Goal: Transaction & Acquisition: Obtain resource

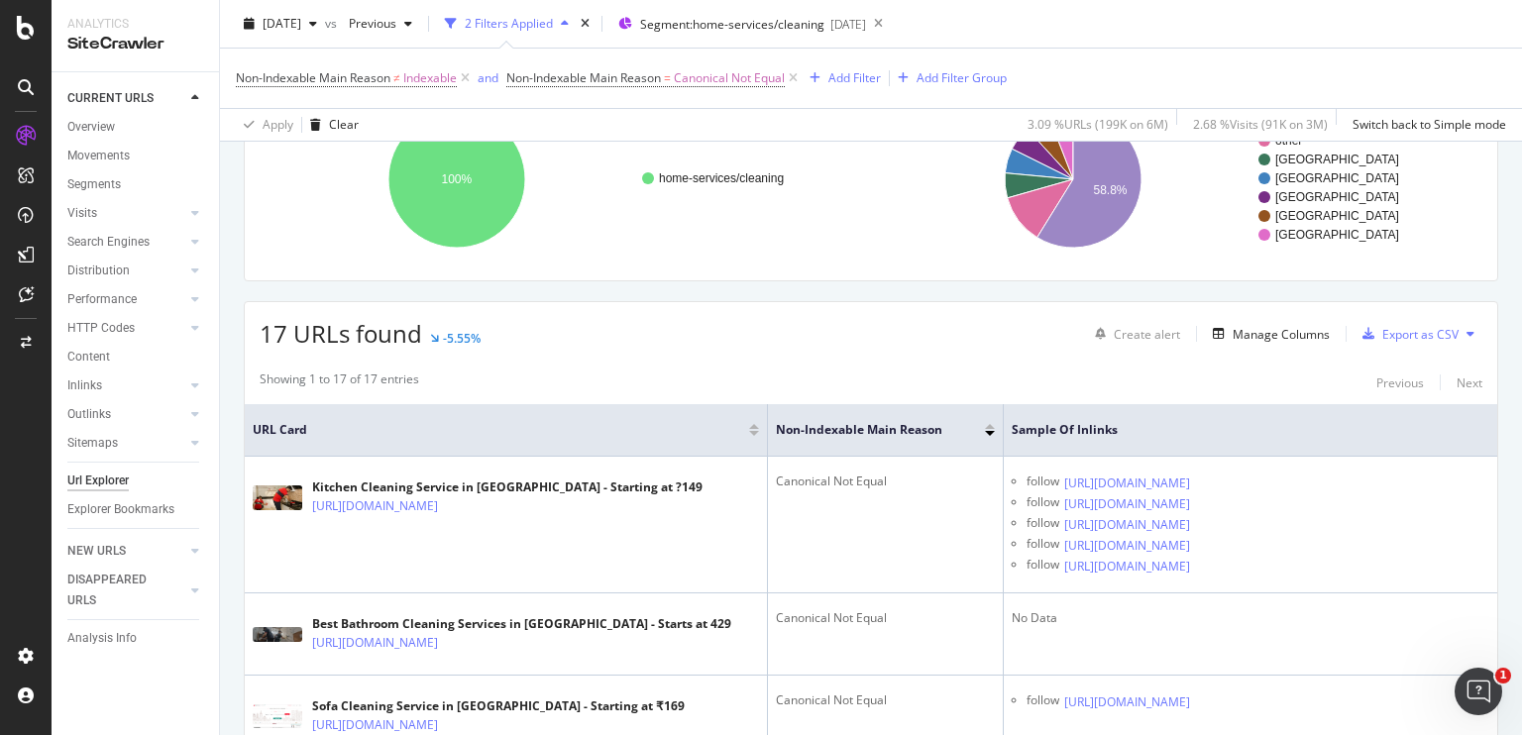
scroll to position [194, 0]
click at [1077, 332] on div "Export as CSV" at bounding box center [1421, 334] width 76 height 17
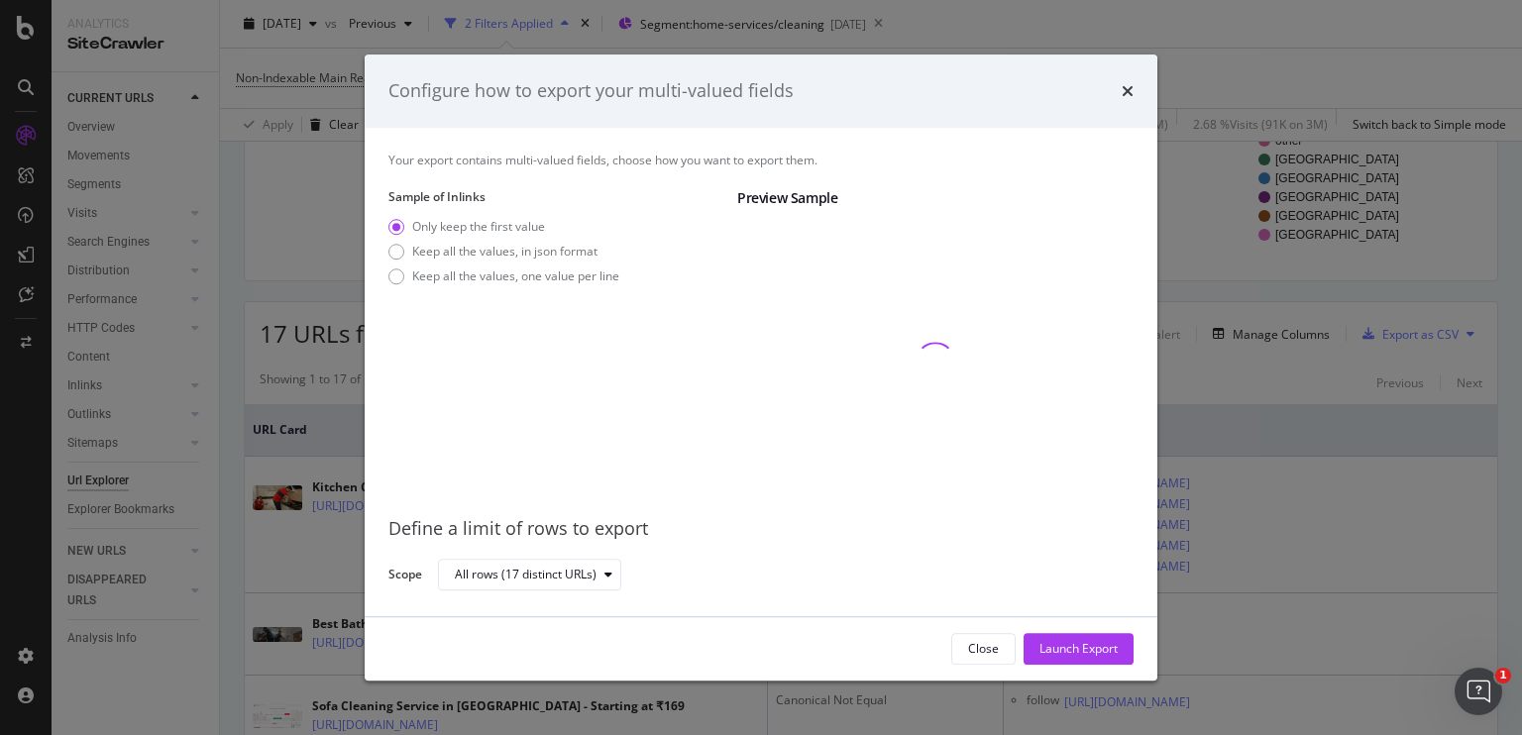
click at [1077, 94] on div "Configure how to export your multi-valued fields" at bounding box center [761, 91] width 793 height 73
click at [1077, 94] on icon "times" at bounding box center [1128, 91] width 12 height 16
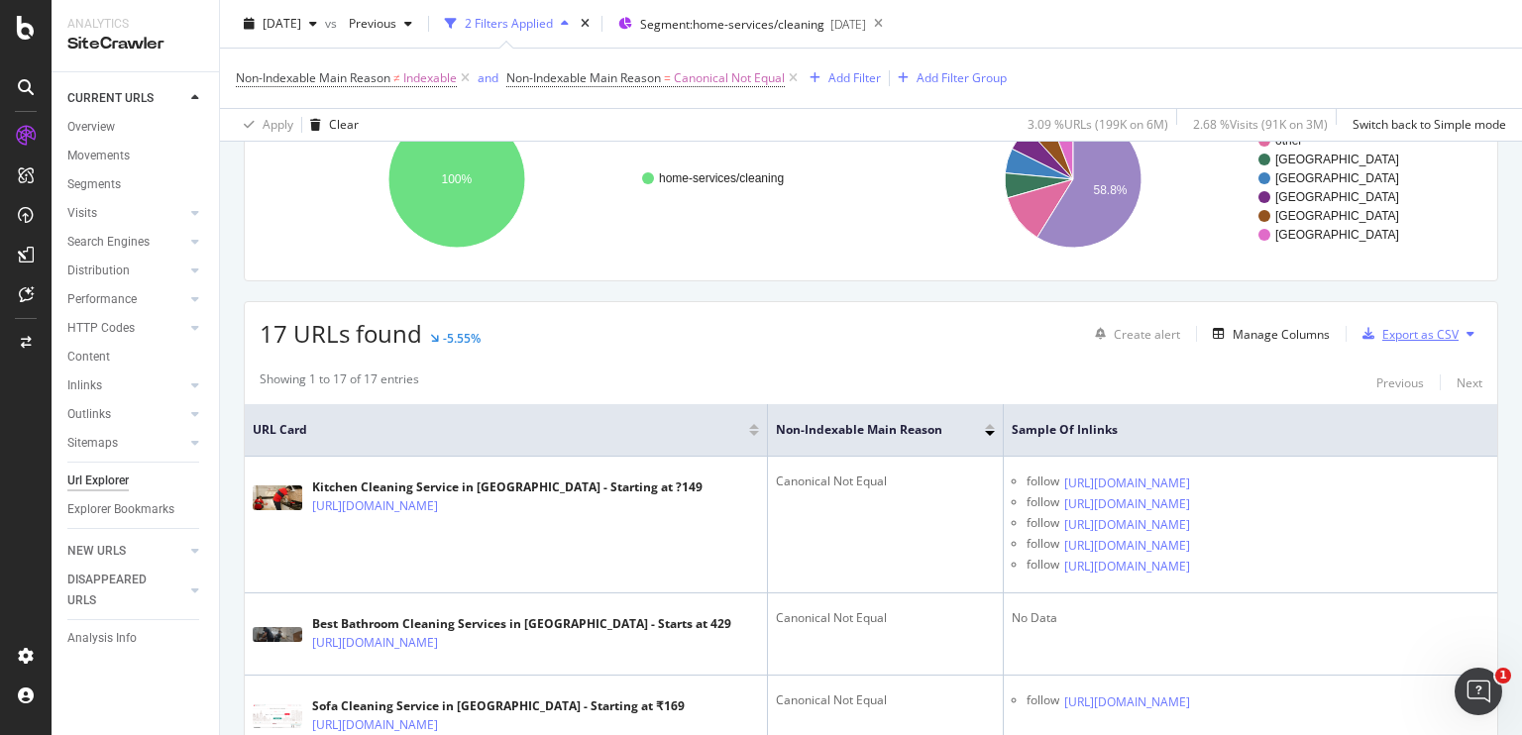
click at [1077, 336] on div "Export as CSV" at bounding box center [1421, 334] width 76 height 17
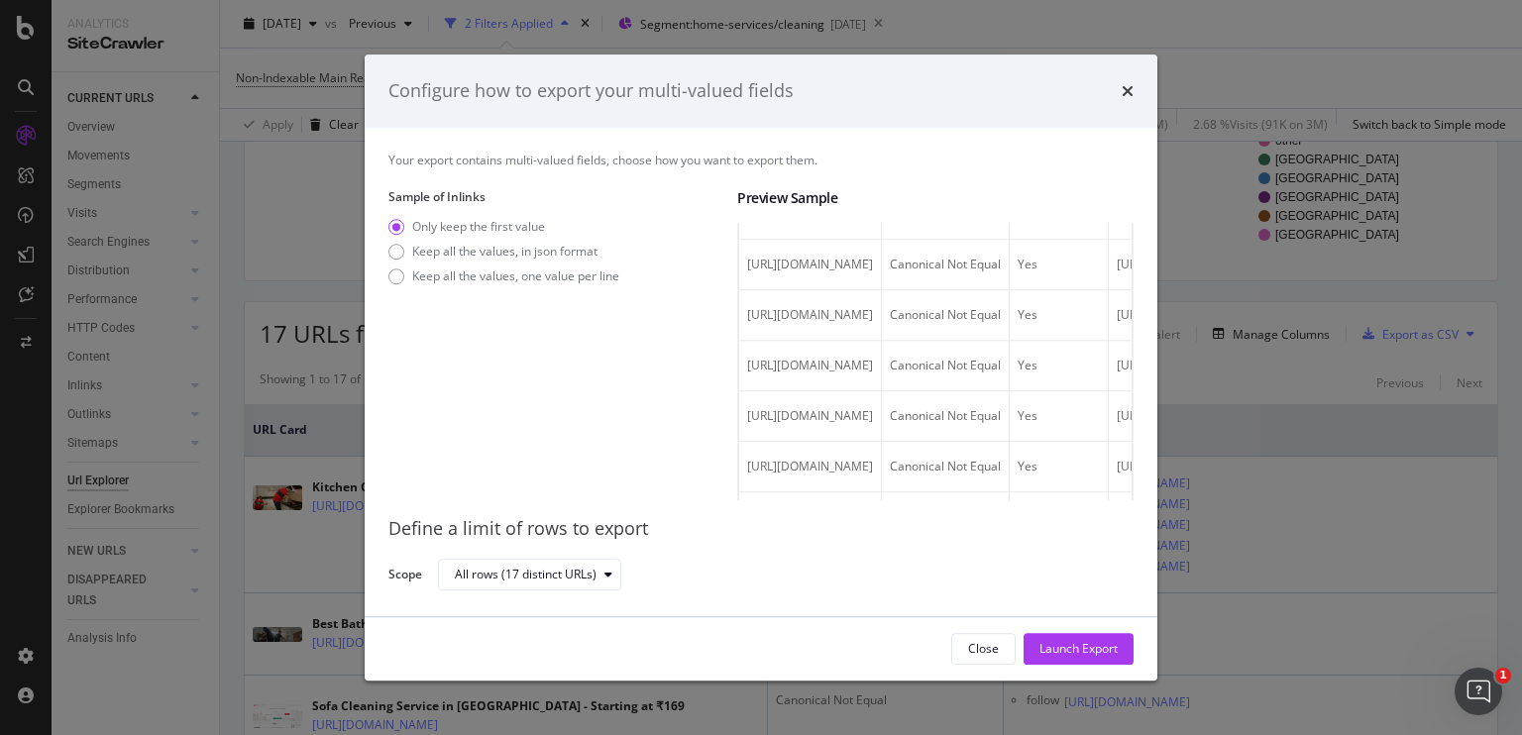
scroll to position [0, 0]
click at [398, 279] on div "modal" at bounding box center [397, 277] width 16 height 16
click at [392, 229] on div "Only keep the first value" at bounding box center [397, 227] width 16 height 16
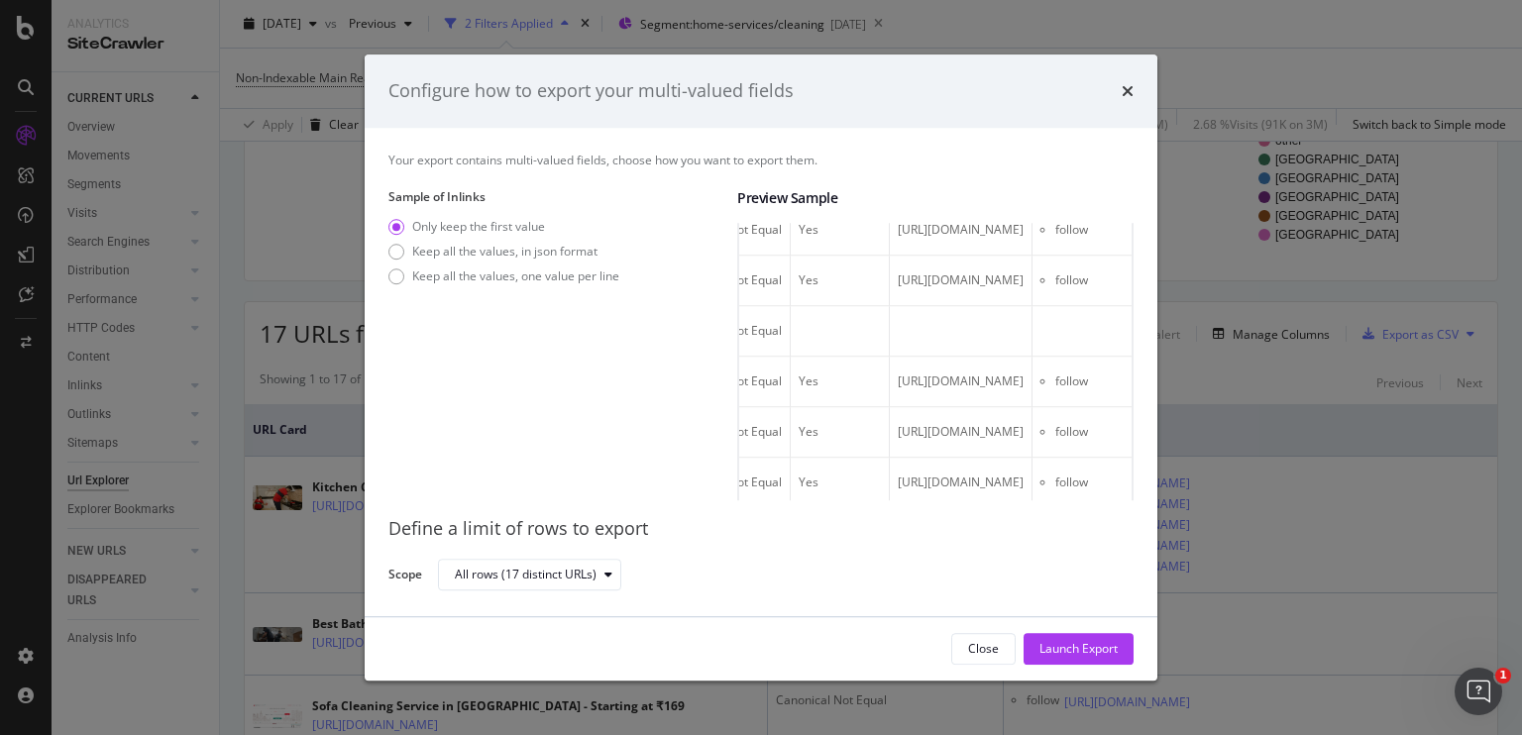
scroll to position [0, 823]
click at [1077, 90] on icon "times" at bounding box center [1128, 91] width 12 height 16
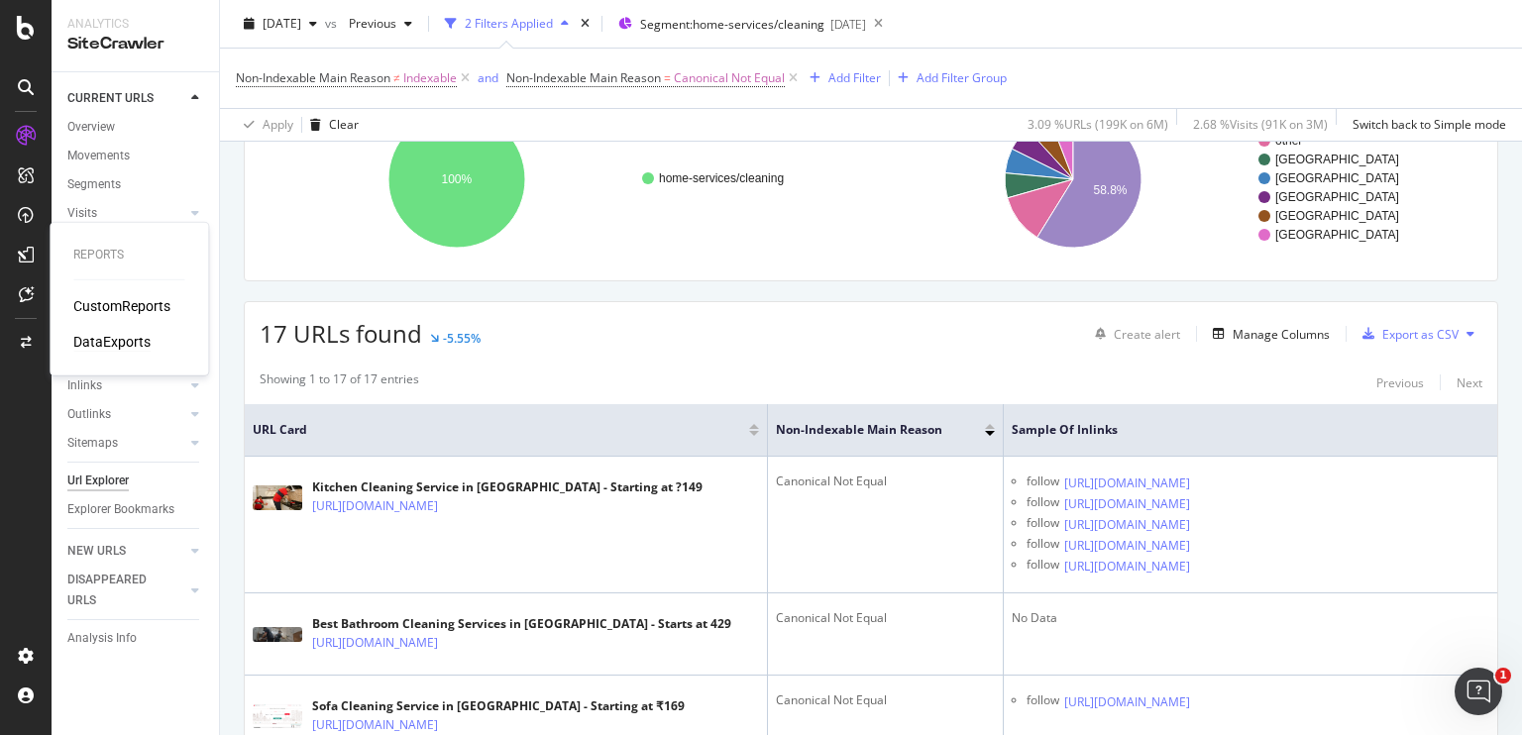
click at [111, 344] on div "DataExports" at bounding box center [111, 342] width 77 height 20
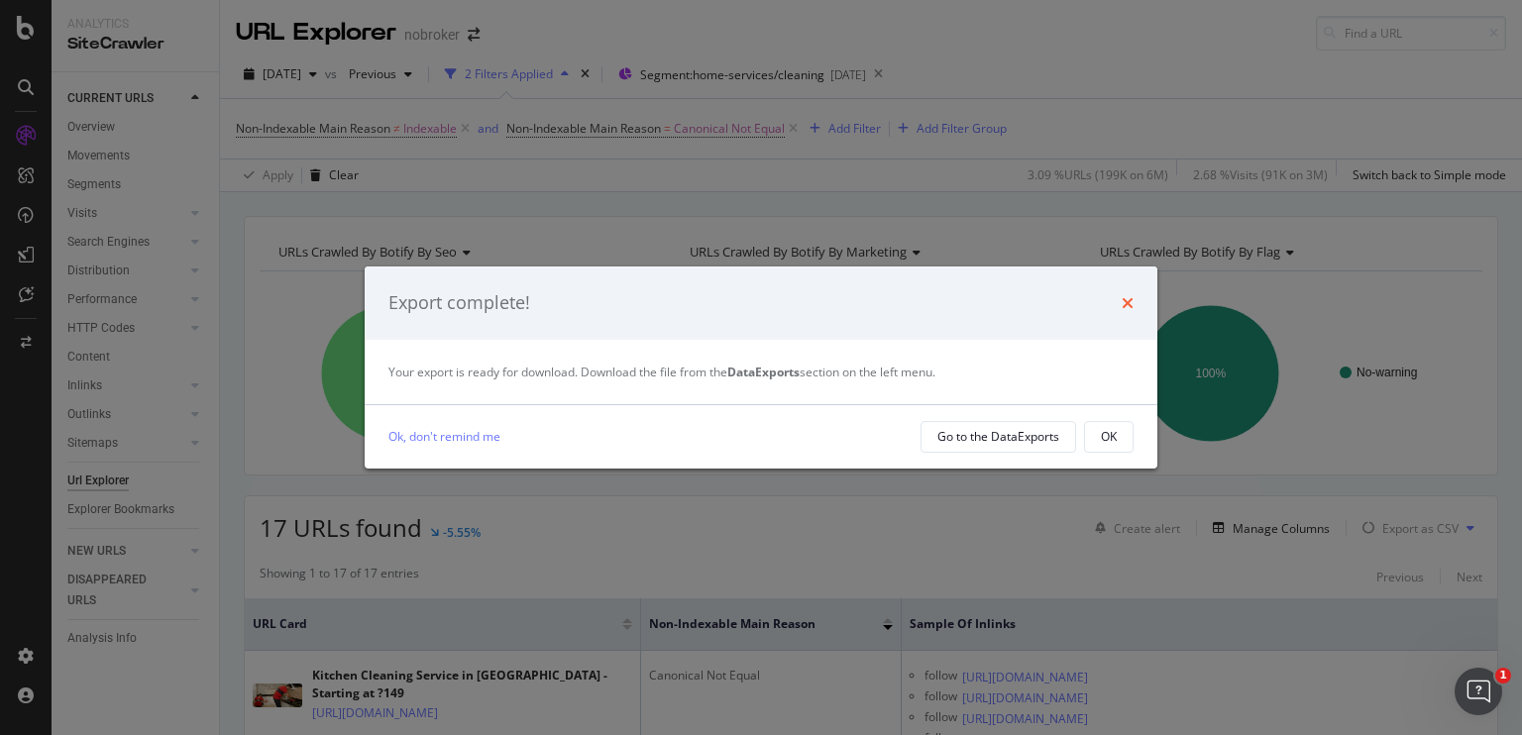
click at [1077, 299] on icon "times" at bounding box center [1128, 303] width 12 height 16
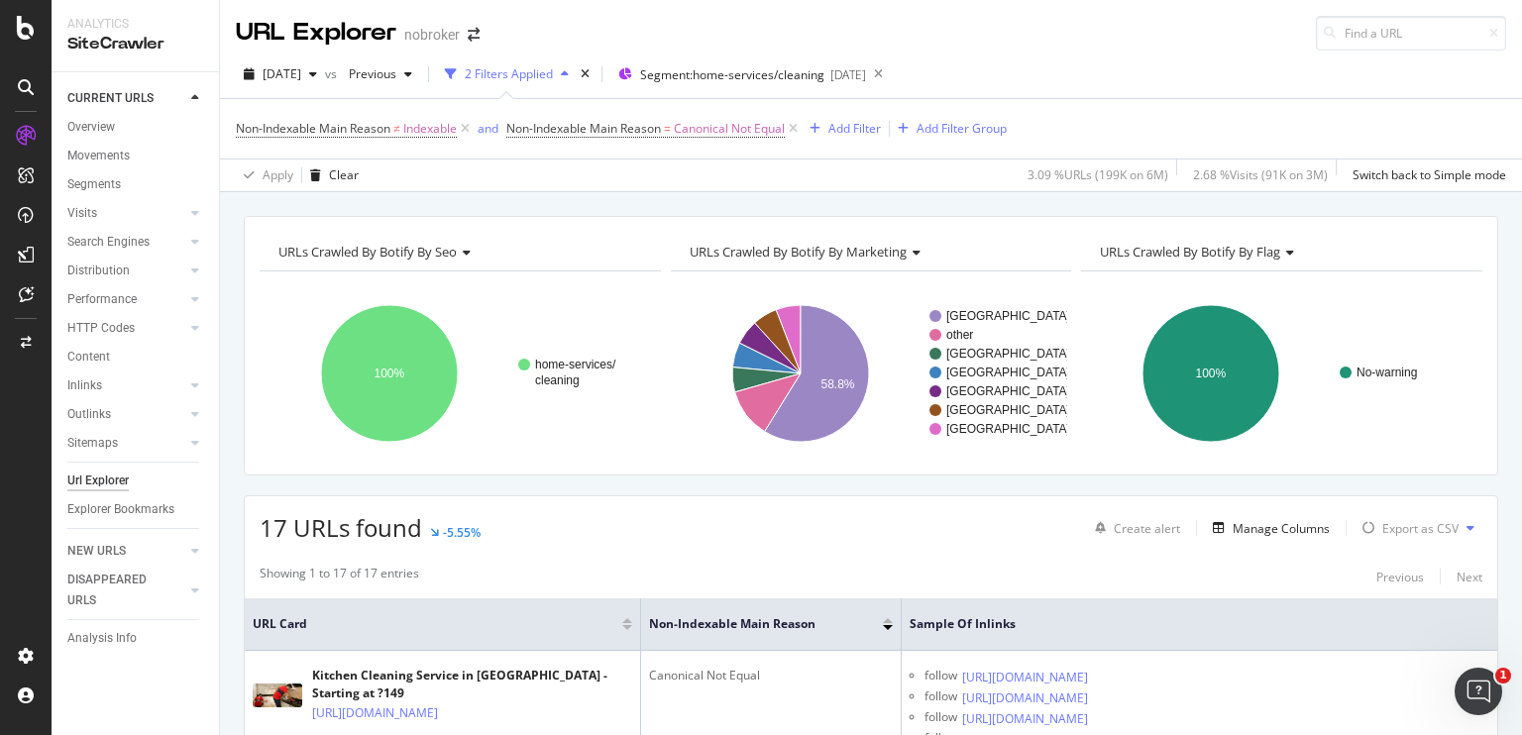
click at [930, 513] on div "17 URLs found -5.55% Create alert Manage Columns Export as CSV" at bounding box center [871, 521] width 1253 height 49
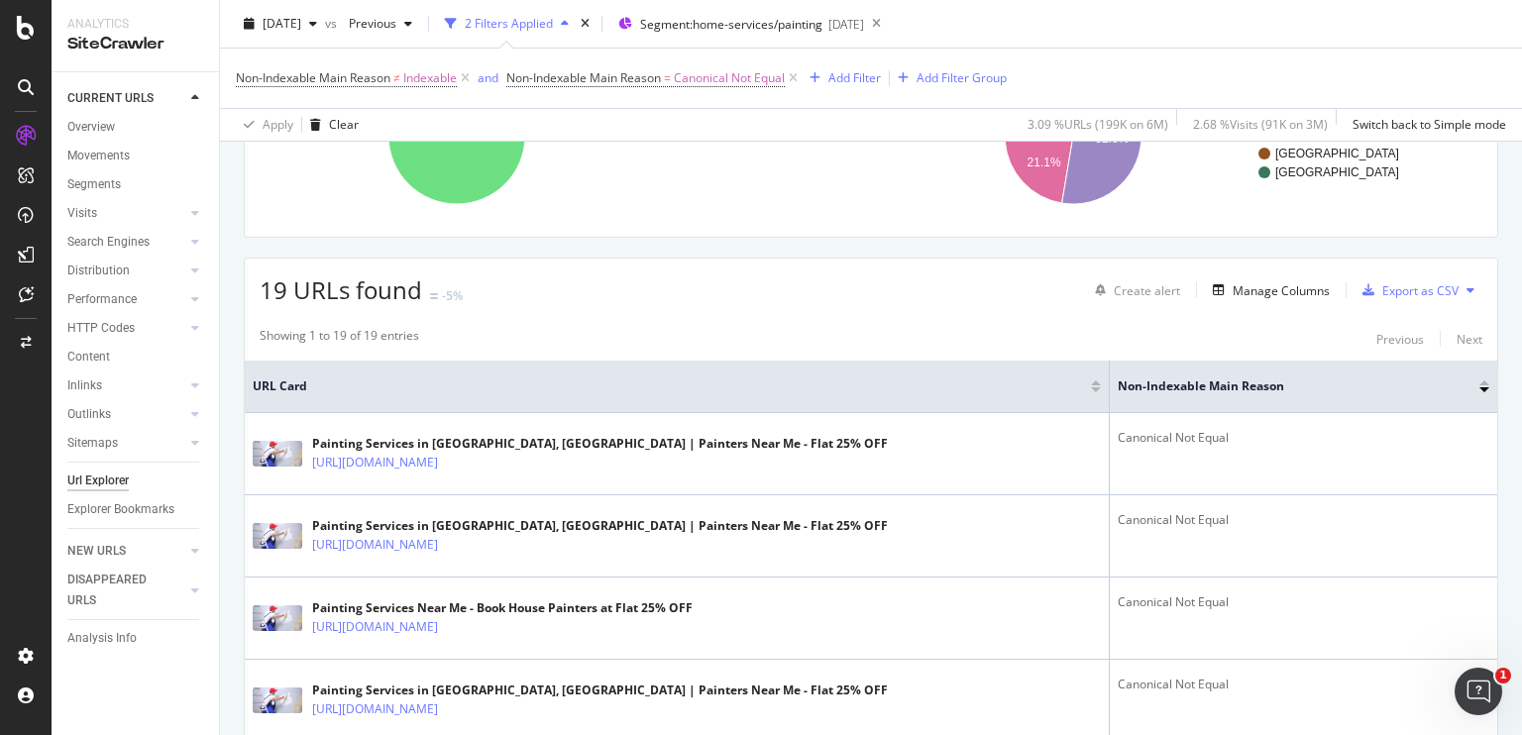
scroll to position [240, 0]
click at [1237, 295] on div "Manage Columns" at bounding box center [1267, 289] width 125 height 22
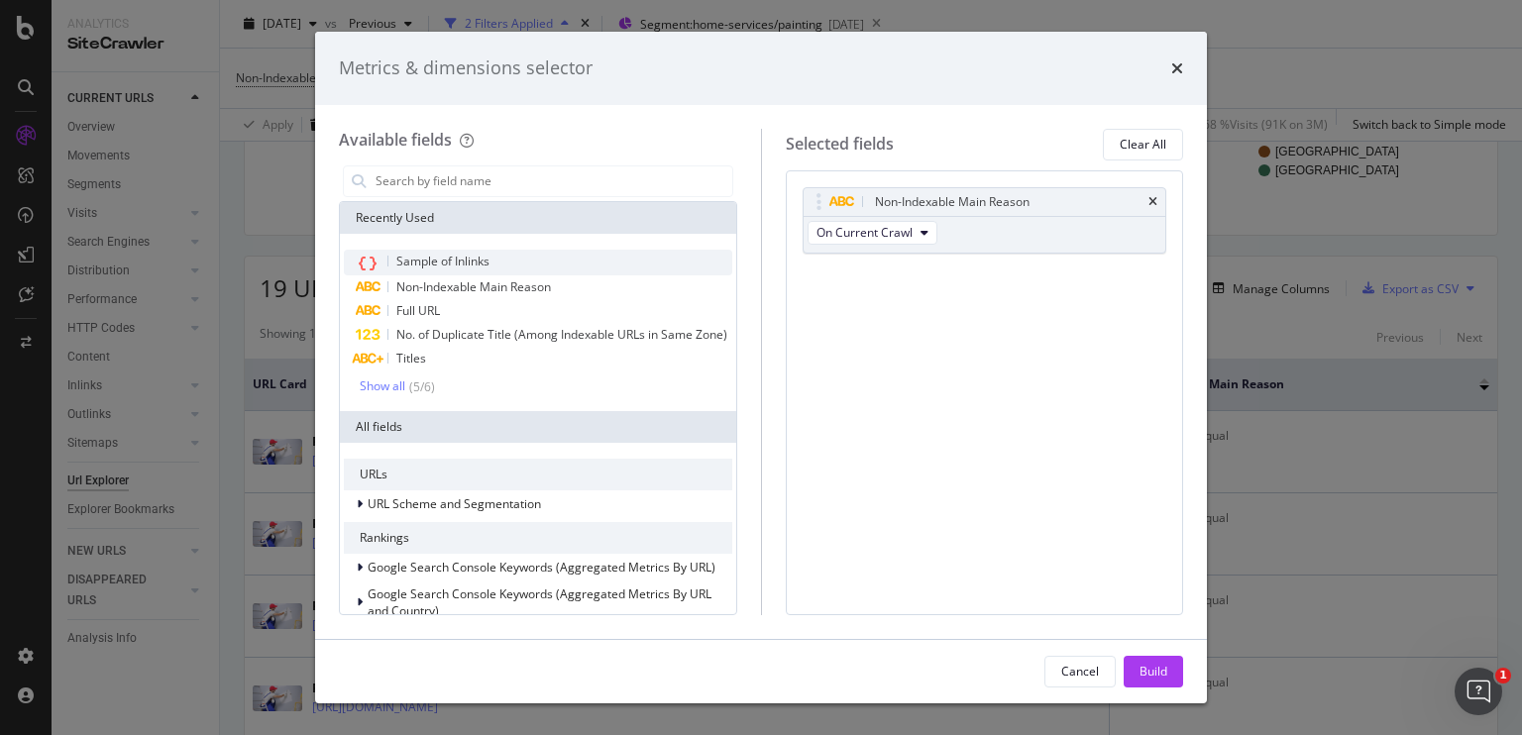
click at [467, 273] on div "Sample of Inlinks" at bounding box center [538, 263] width 389 height 26
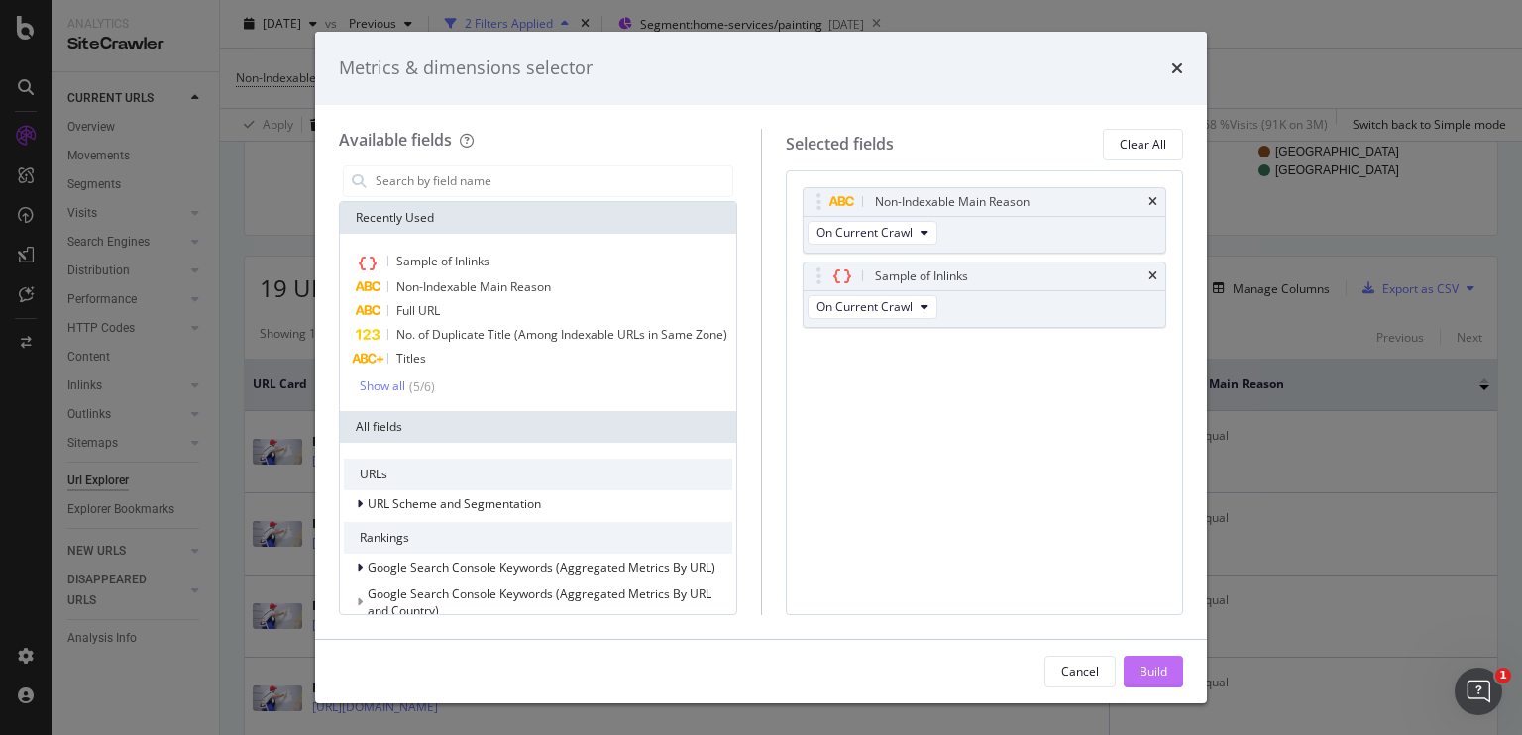
click at [1145, 671] on div "Build" at bounding box center [1154, 671] width 28 height 17
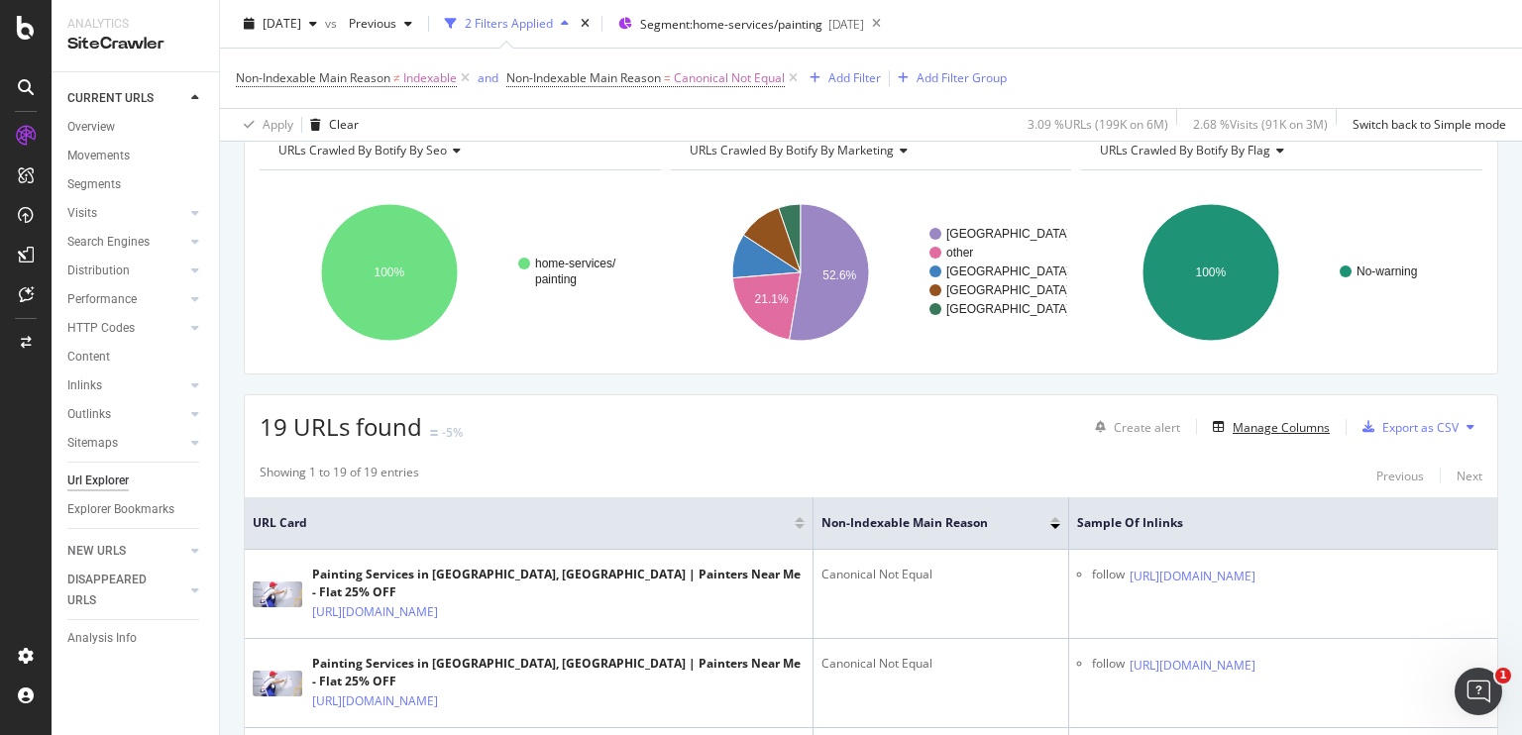
scroll to position [43, 0]
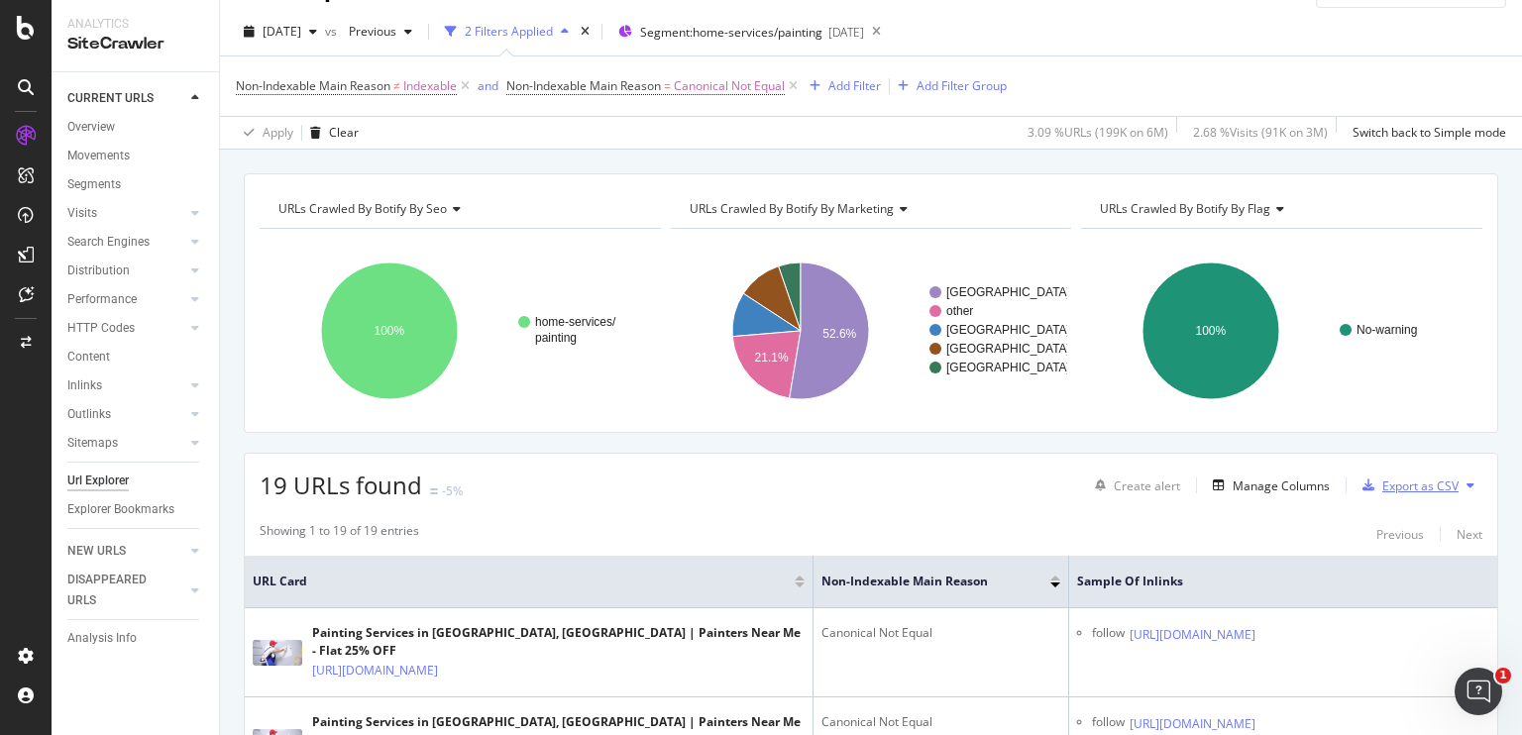
click at [1398, 488] on div "Export as CSV" at bounding box center [1421, 486] width 76 height 17
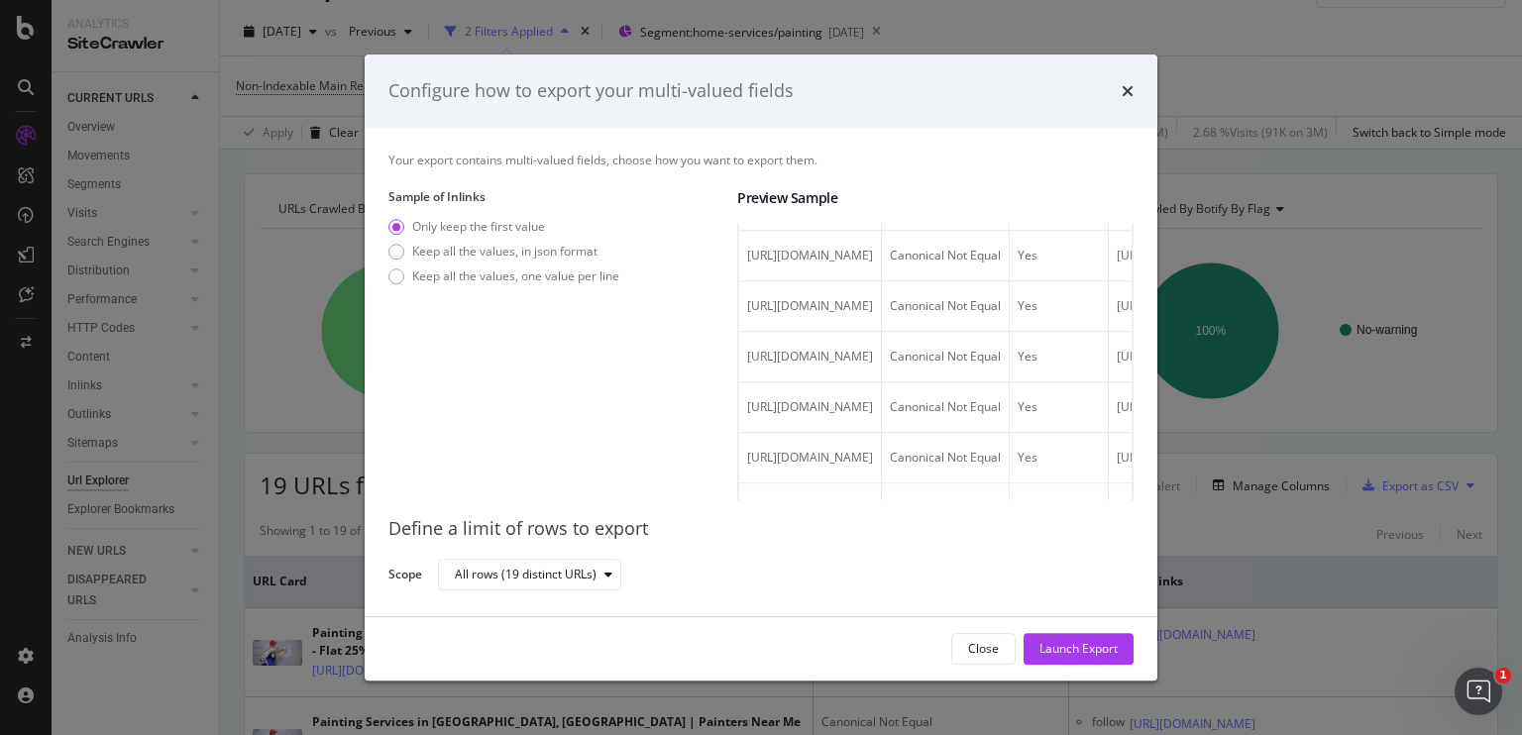
scroll to position [234, 0]
click at [394, 269] on div "modal" at bounding box center [397, 277] width 16 height 16
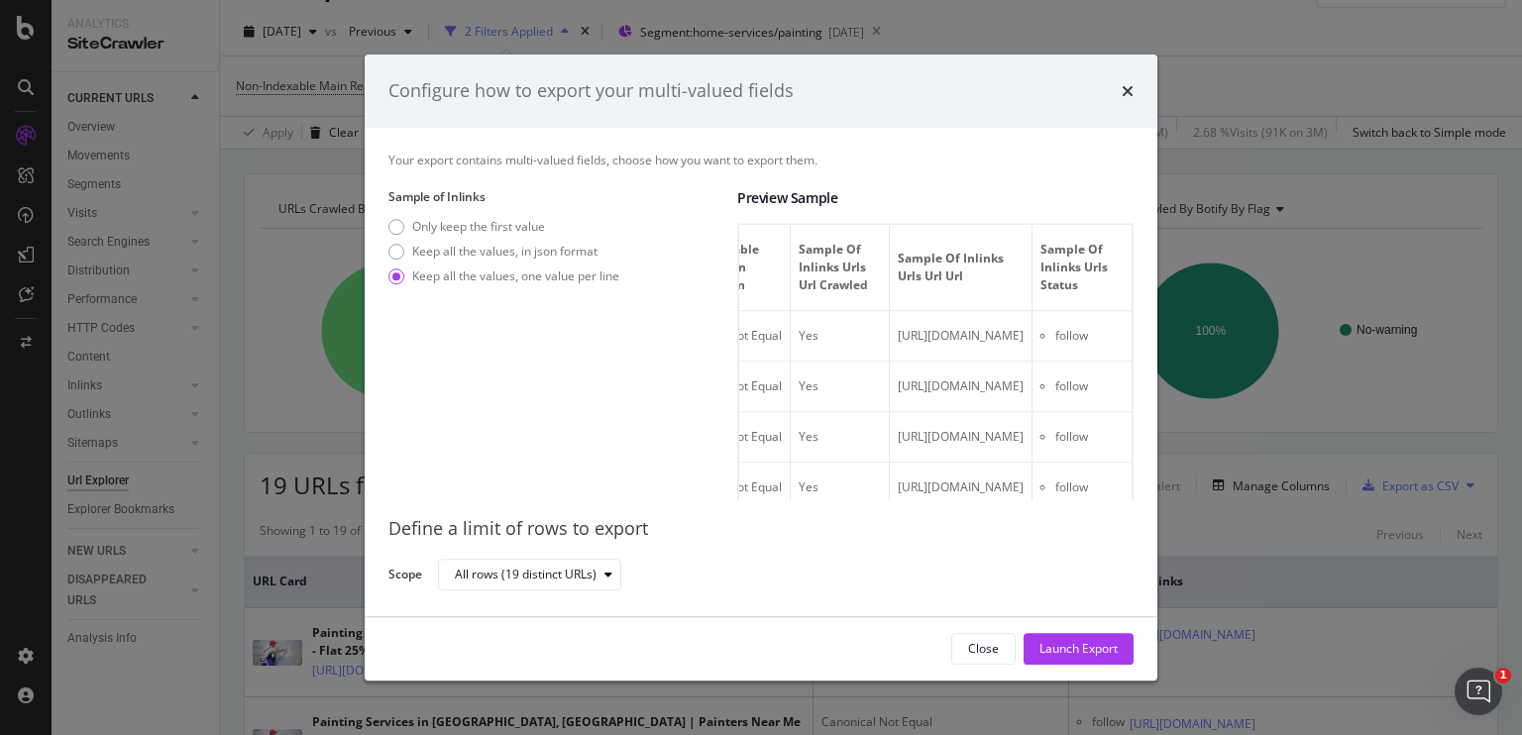
scroll to position [0, 0]
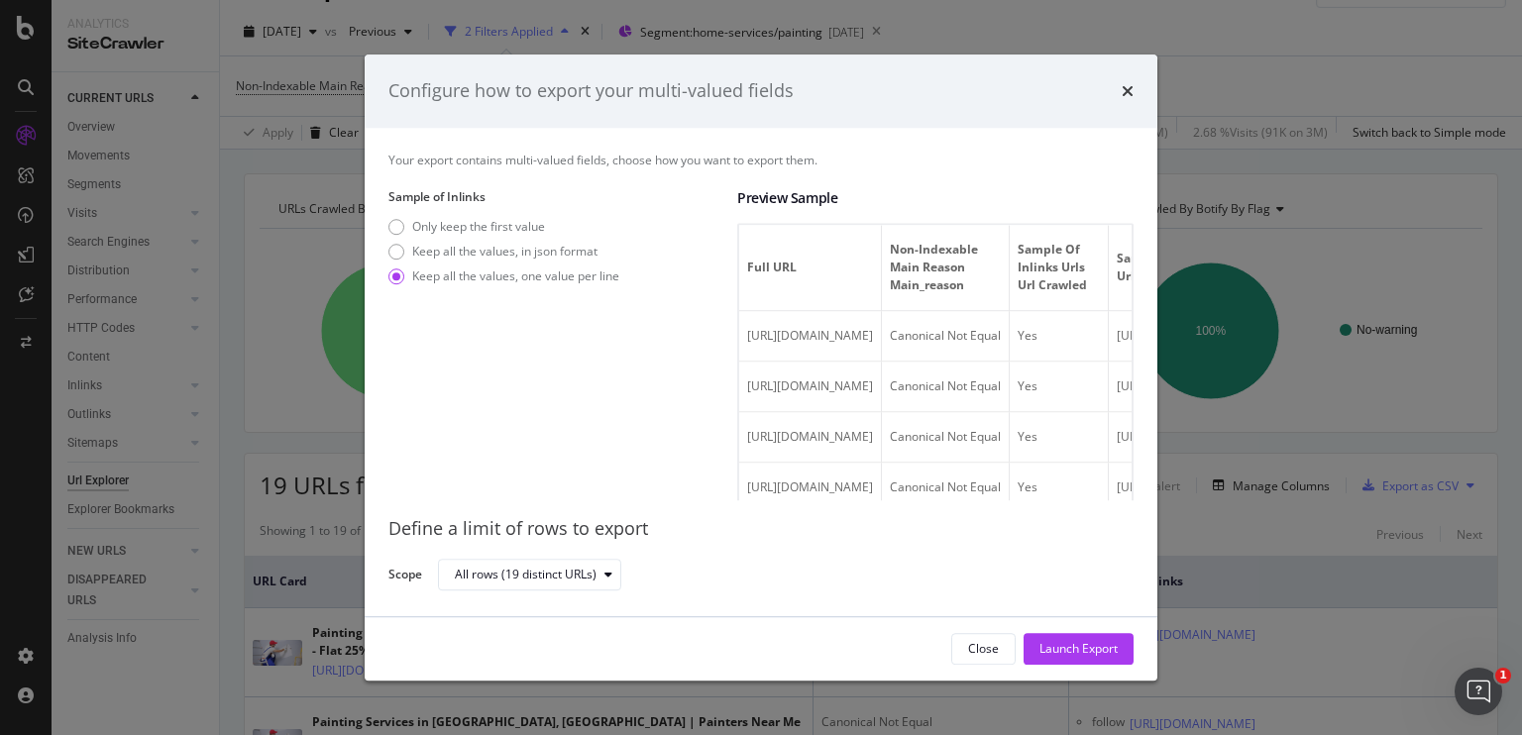
click at [401, 216] on div "Sample of Inlinks Only keep the first value Keep all the values, in json format…" at bounding box center [555, 344] width 333 height 312
click at [389, 221] on div "Only keep the first value" at bounding box center [397, 227] width 16 height 16
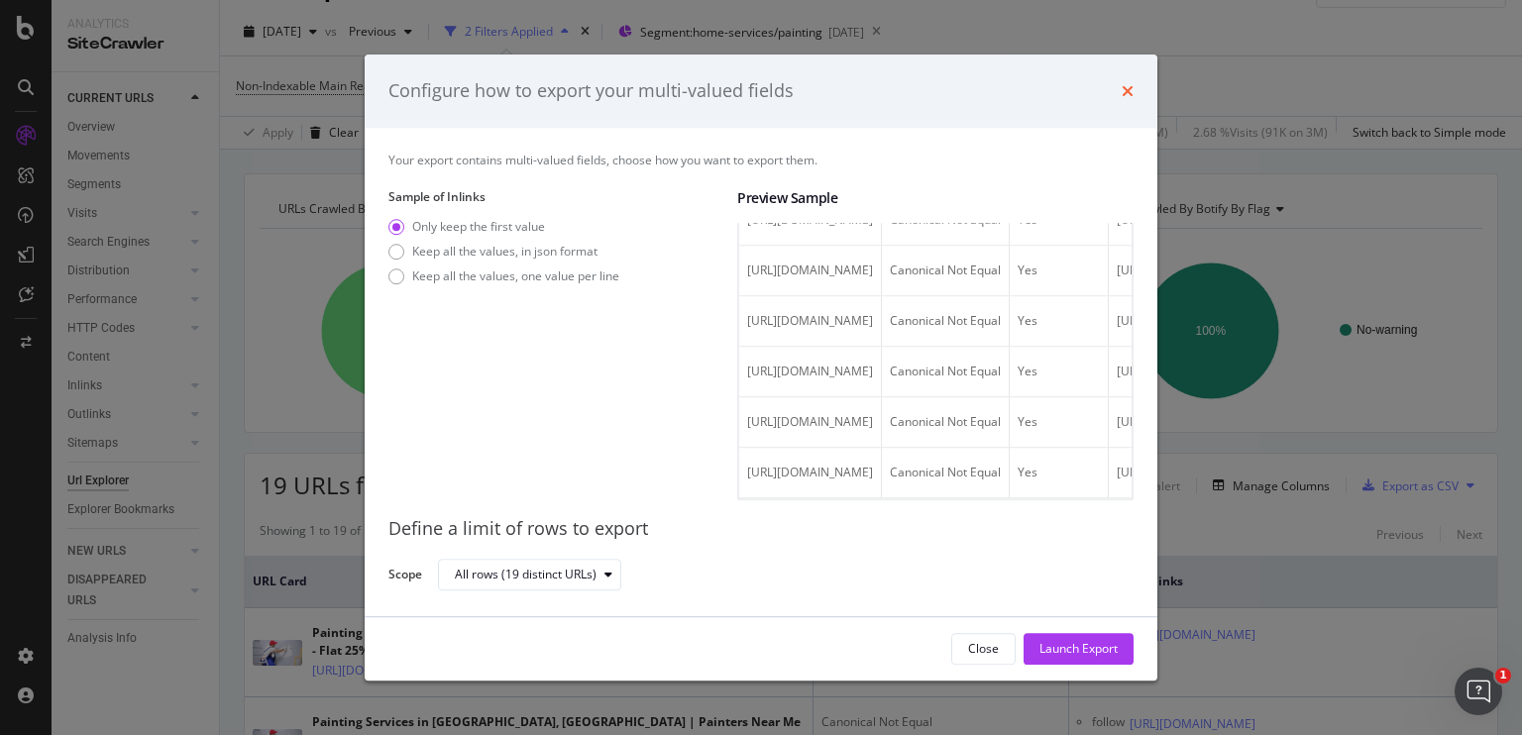
click at [1129, 96] on icon "times" at bounding box center [1128, 91] width 12 height 16
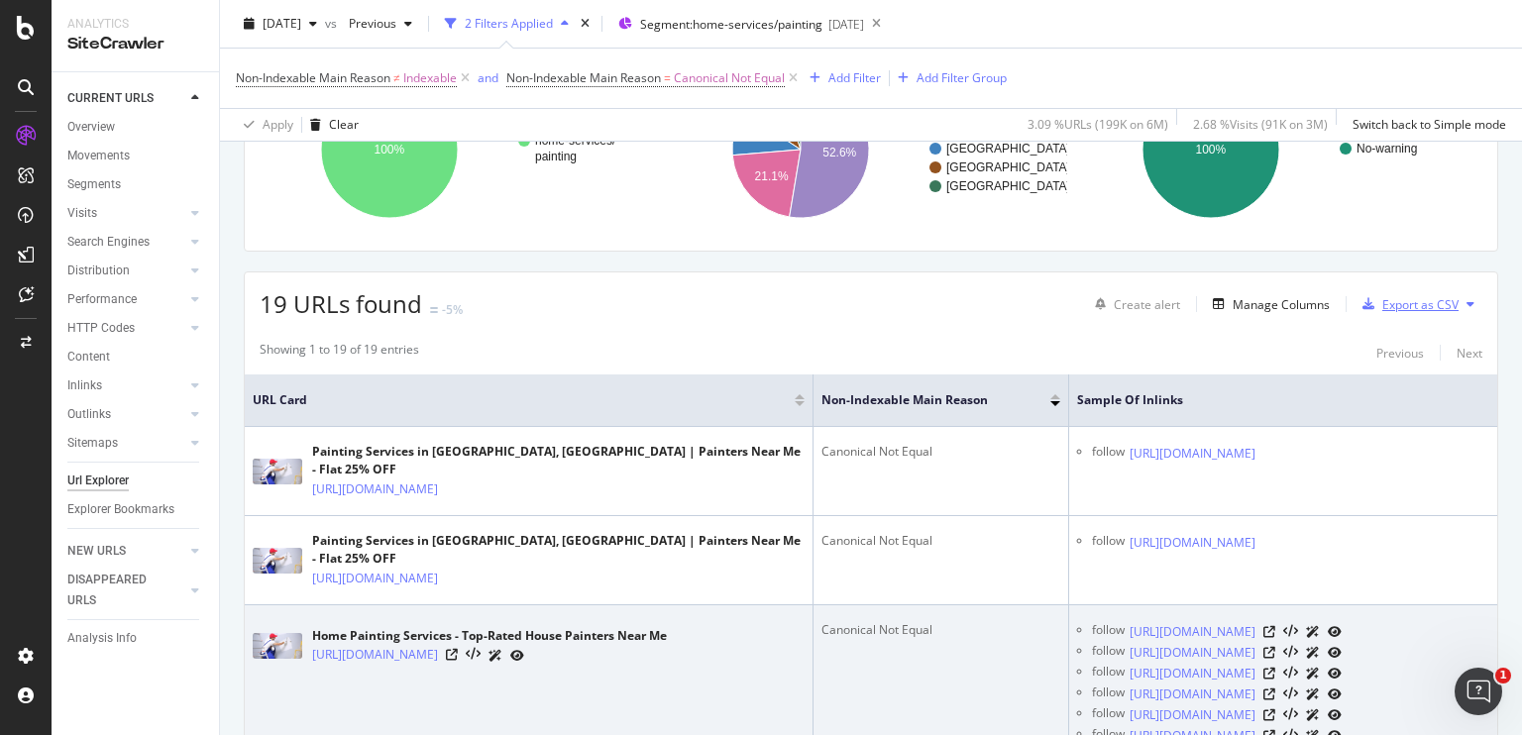
scroll to position [205, 0]
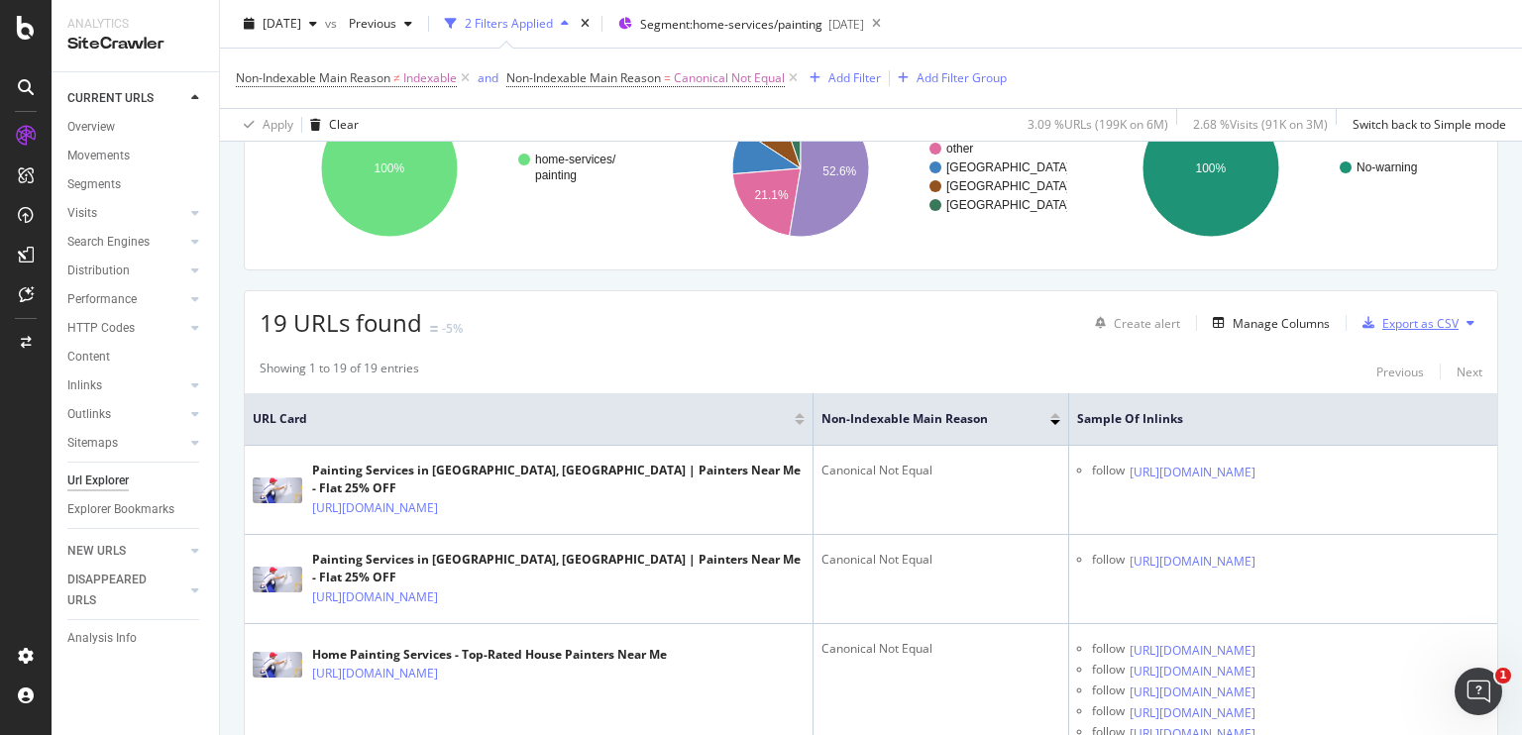
click at [1365, 321] on div "button" at bounding box center [1369, 323] width 28 height 12
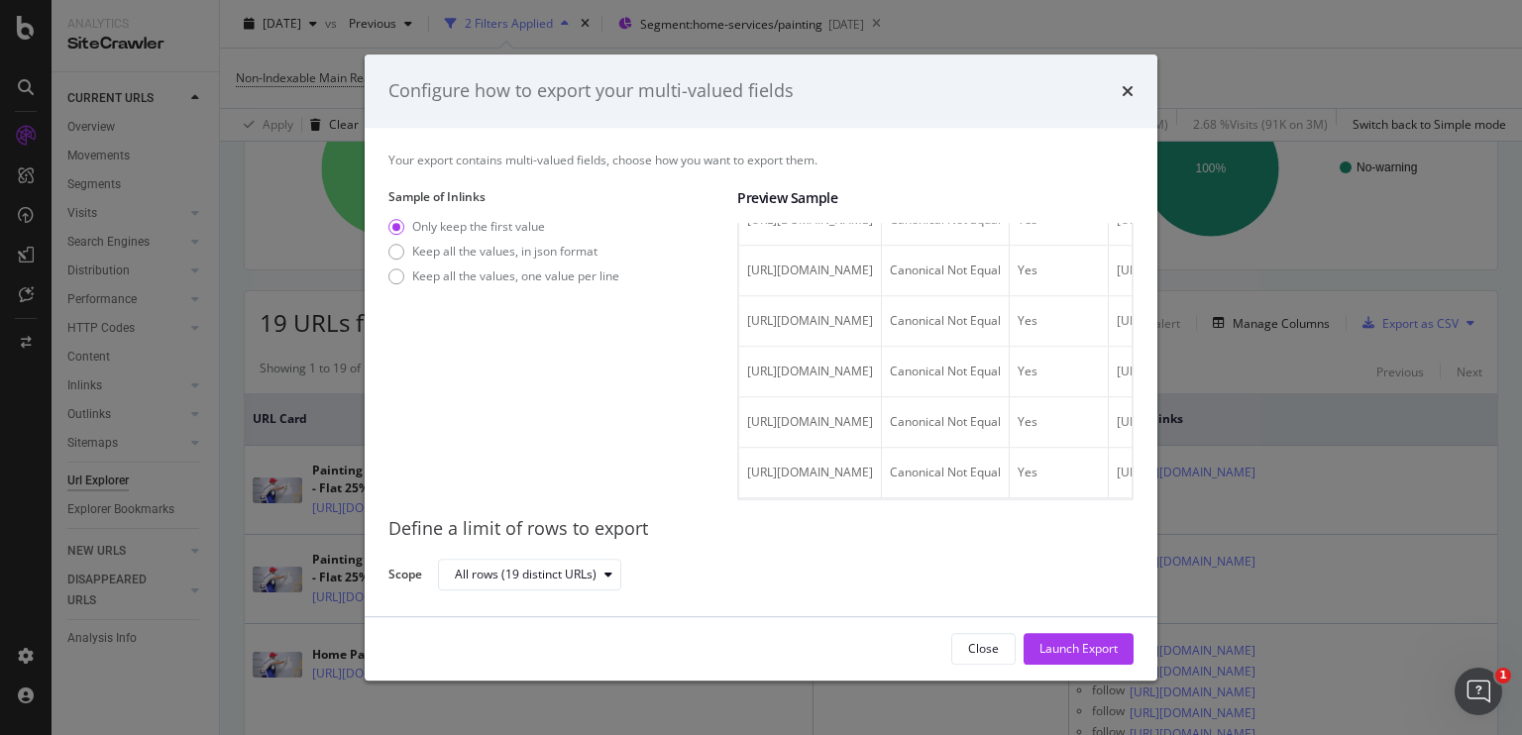
scroll to position [1197, 0]
click at [394, 280] on div "modal" at bounding box center [397, 277] width 16 height 16
click at [574, 566] on div "All rows (19 distinct URLs)" at bounding box center [538, 575] width 166 height 28
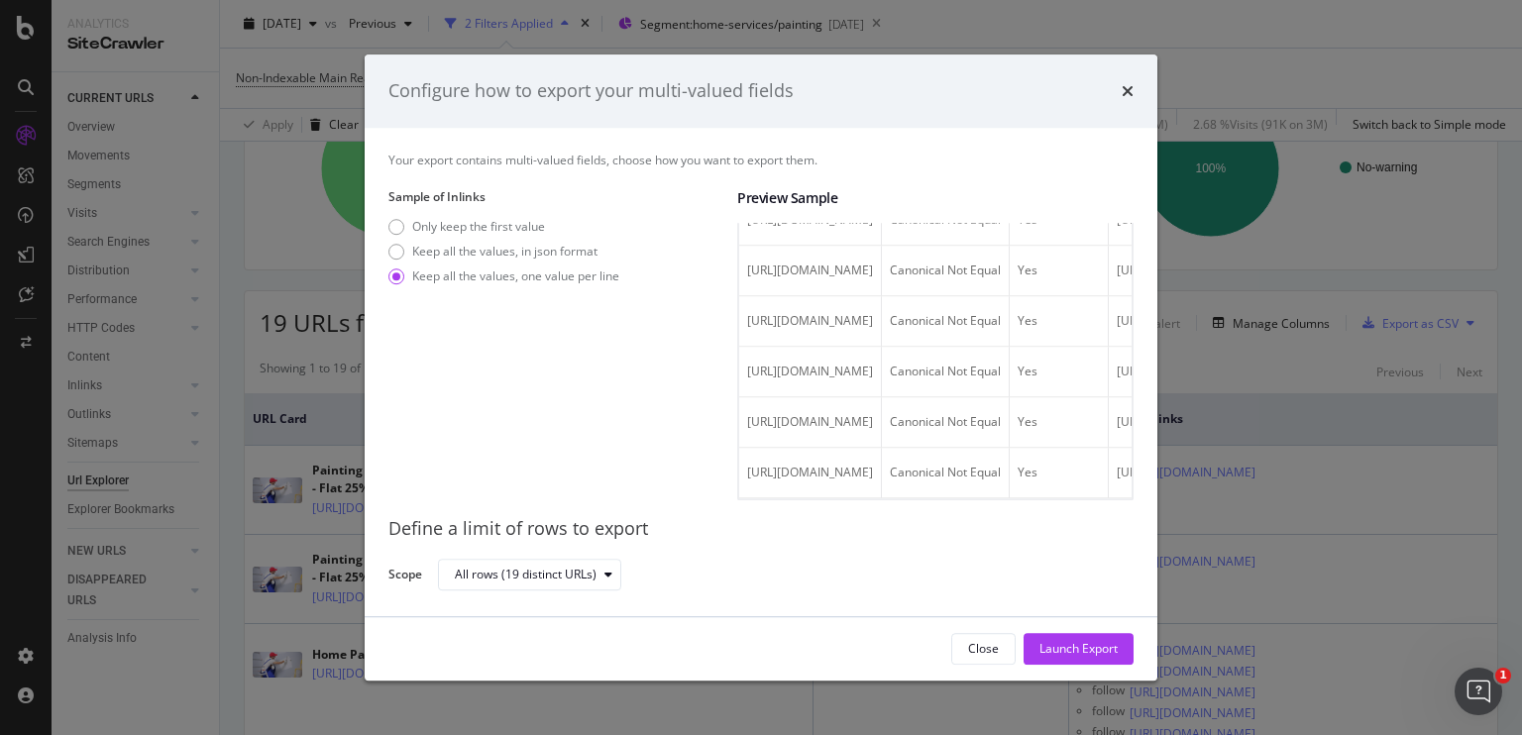
click at [437, 158] on div "Your export contains multi-valued fields, choose how you want to export them." at bounding box center [761, 160] width 745 height 17
drag, startPoint x: 437, startPoint y: 158, endPoint x: 415, endPoint y: 150, distance: 23.2
click at [415, 150] on div "Your export contains multi-valued fields, choose how you want to export them. S…" at bounding box center [761, 372] width 793 height 489
click at [432, 156] on div "Your export contains multi-valued fields, choose how you want to export them." at bounding box center [761, 160] width 745 height 17
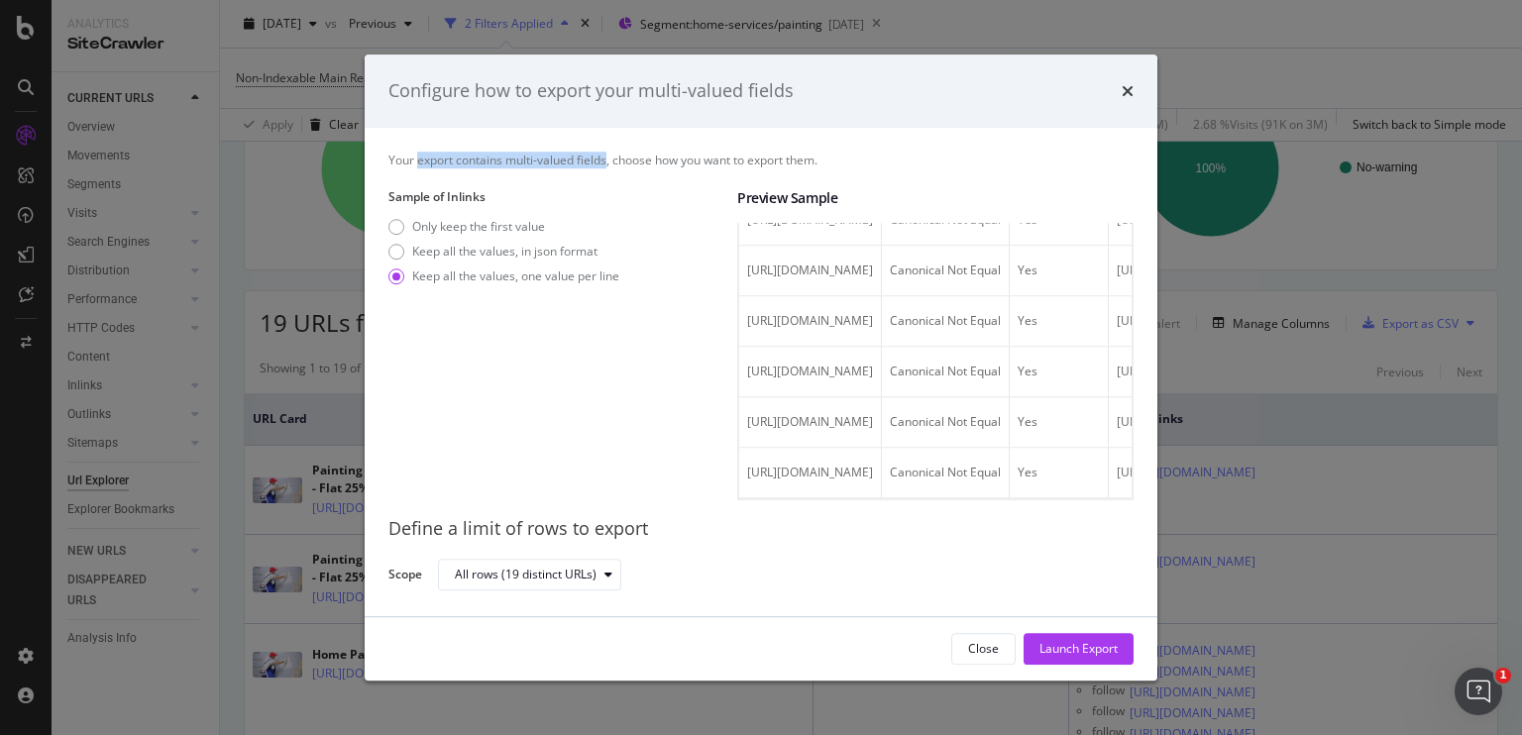
drag, startPoint x: 432, startPoint y: 156, endPoint x: 597, endPoint y: 158, distance: 164.5
click at [597, 158] on div "Your export contains multi-valued fields, choose how you want to export them." at bounding box center [761, 160] width 745 height 17
click at [1060, 637] on div "Launch Export" at bounding box center [1079, 649] width 78 height 30
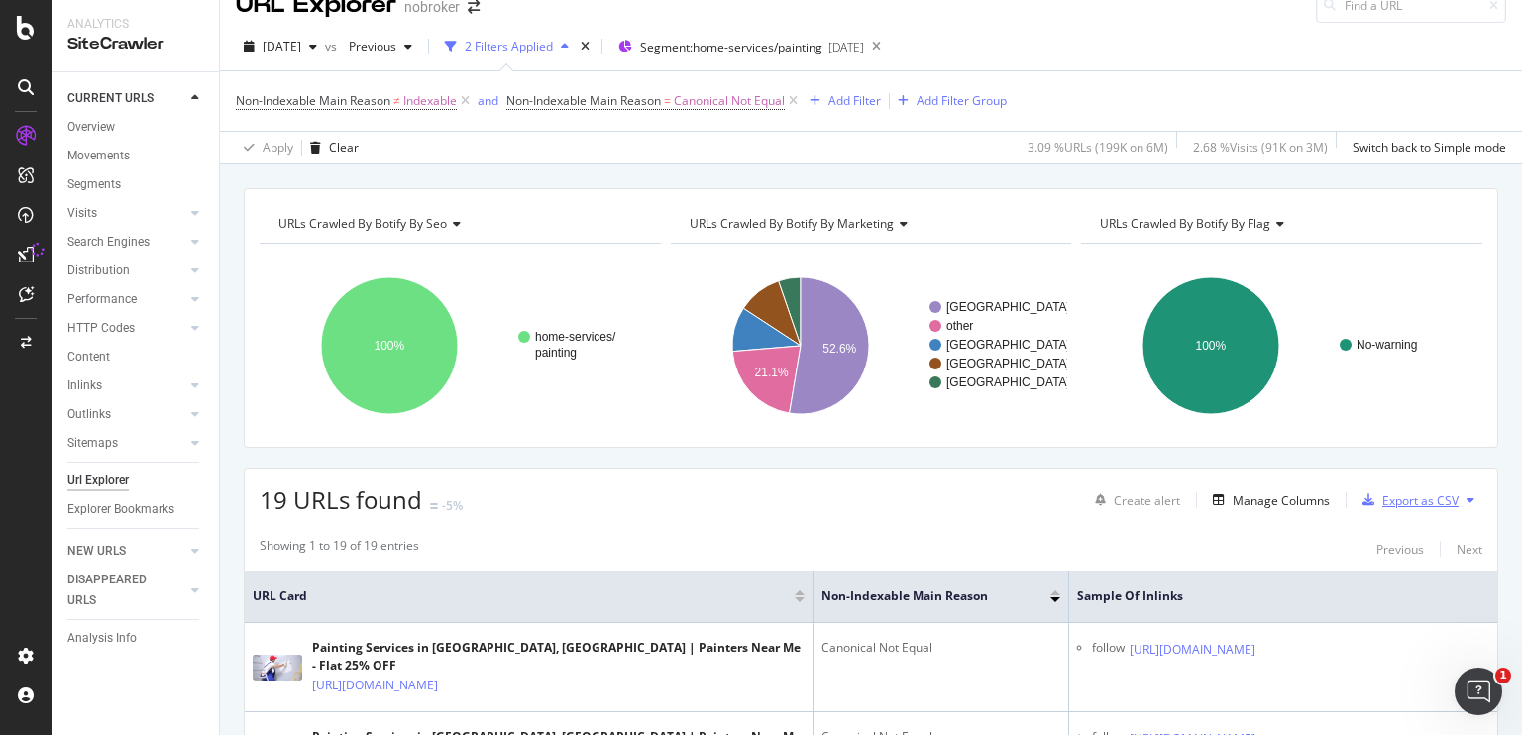
scroll to position [0, 0]
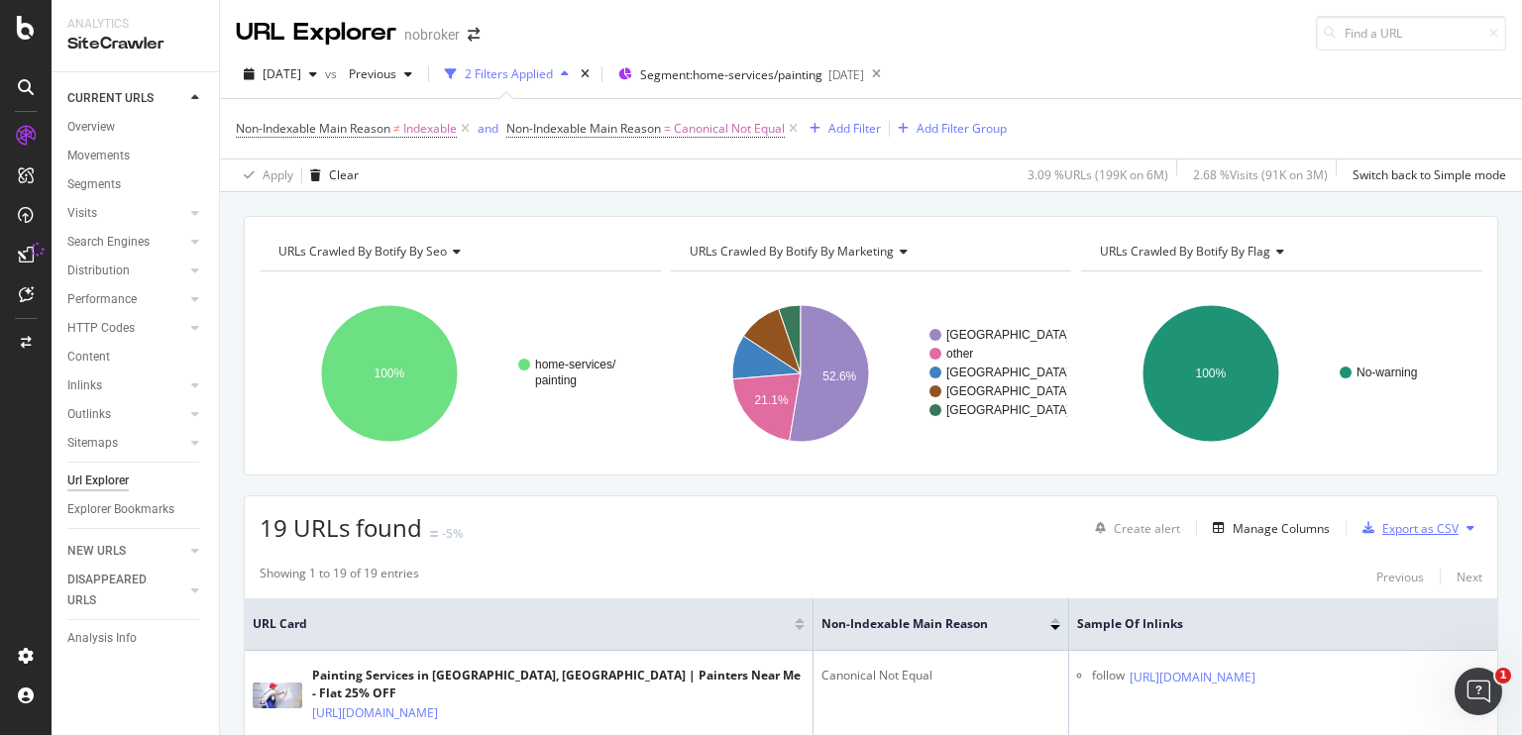
click at [1413, 521] on div "Export as CSV" at bounding box center [1421, 528] width 76 height 17
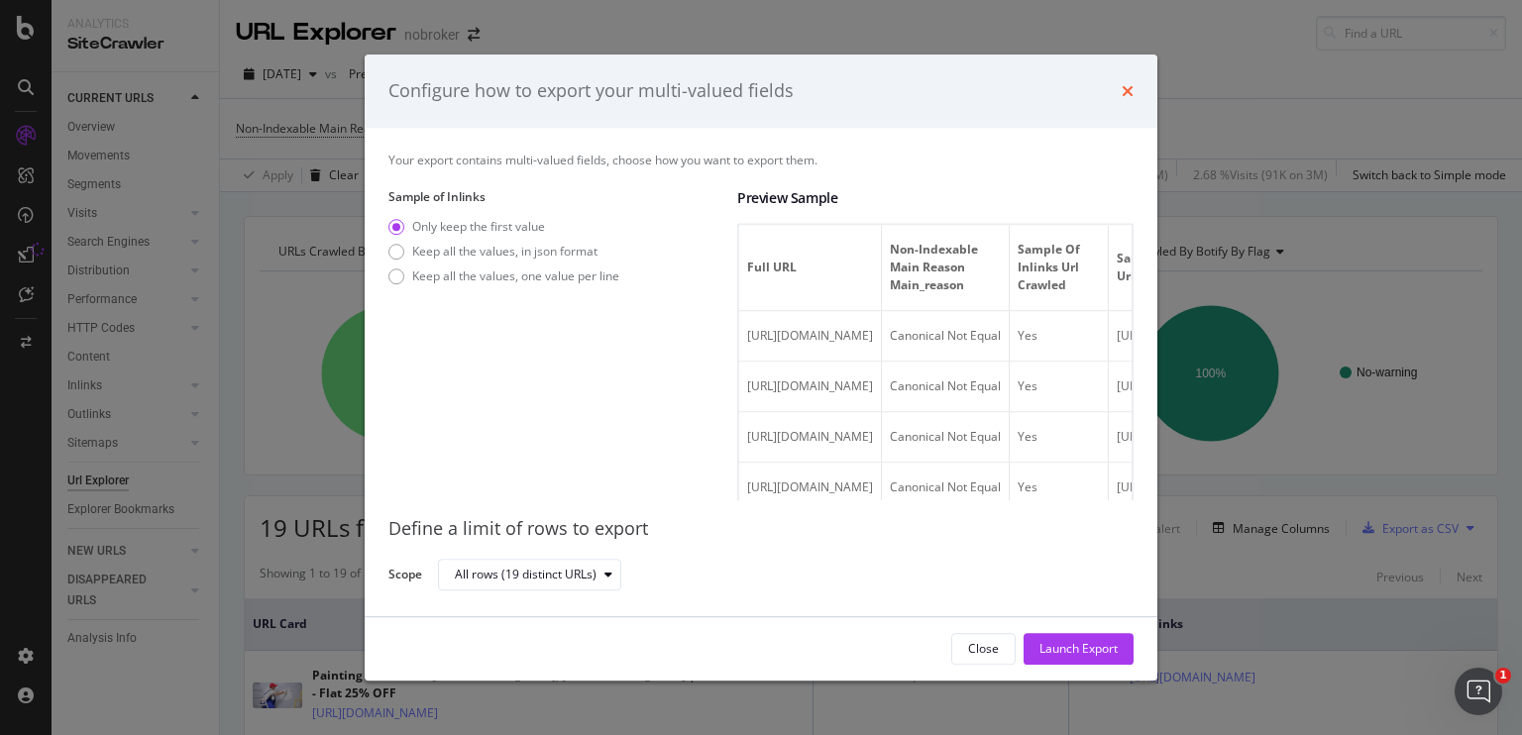
click at [1125, 96] on icon "times" at bounding box center [1128, 91] width 12 height 16
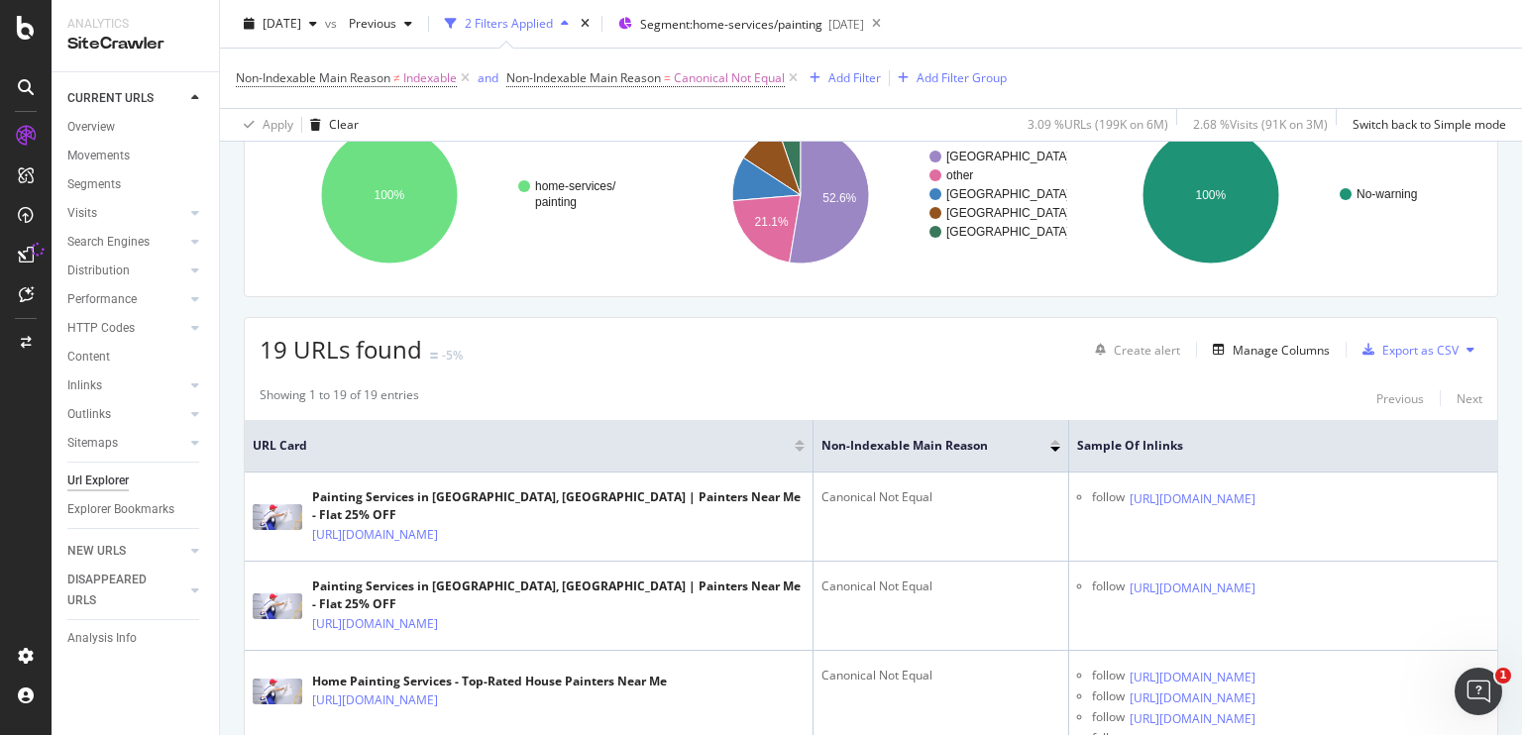
scroll to position [220, 0]
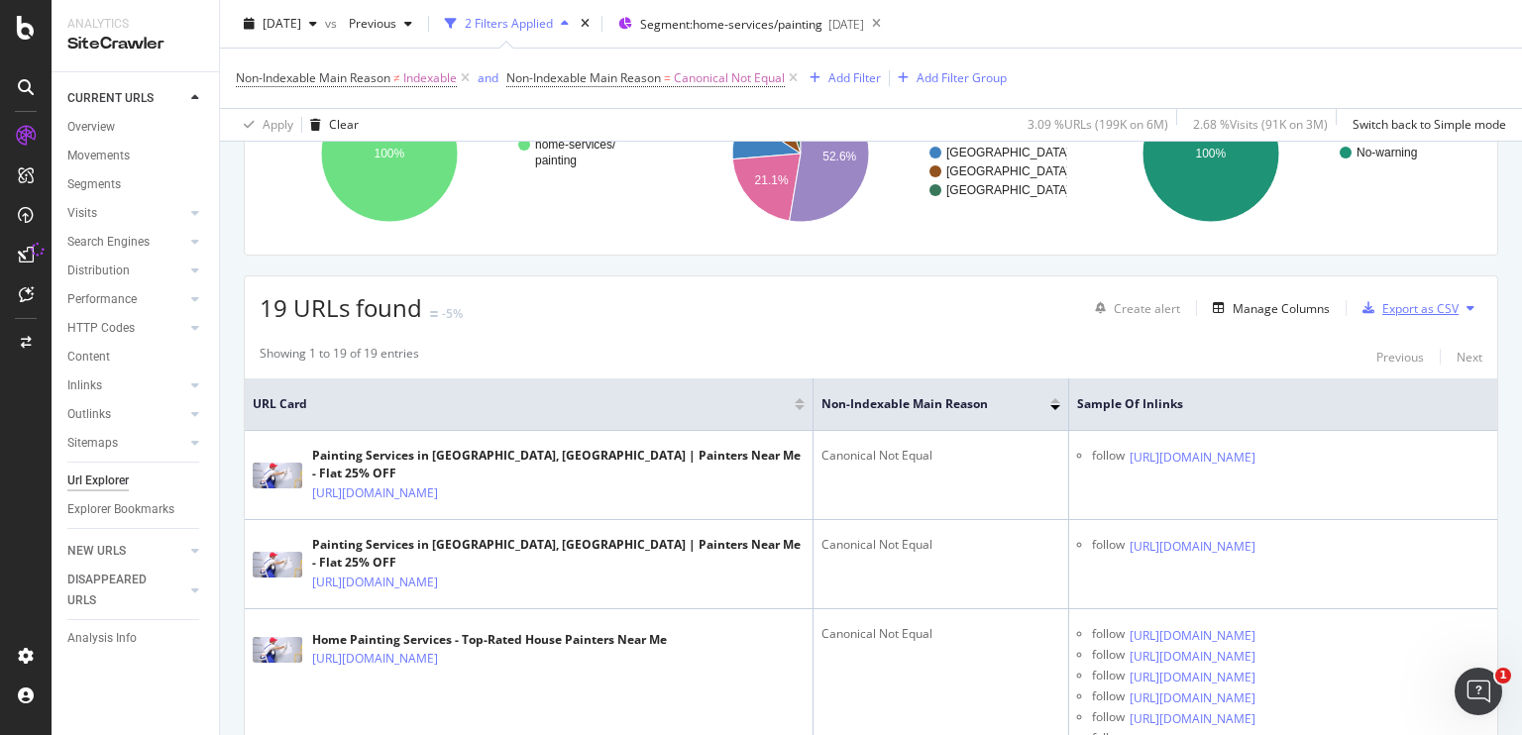
click at [1432, 308] on div "Export as CSV" at bounding box center [1421, 308] width 76 height 17
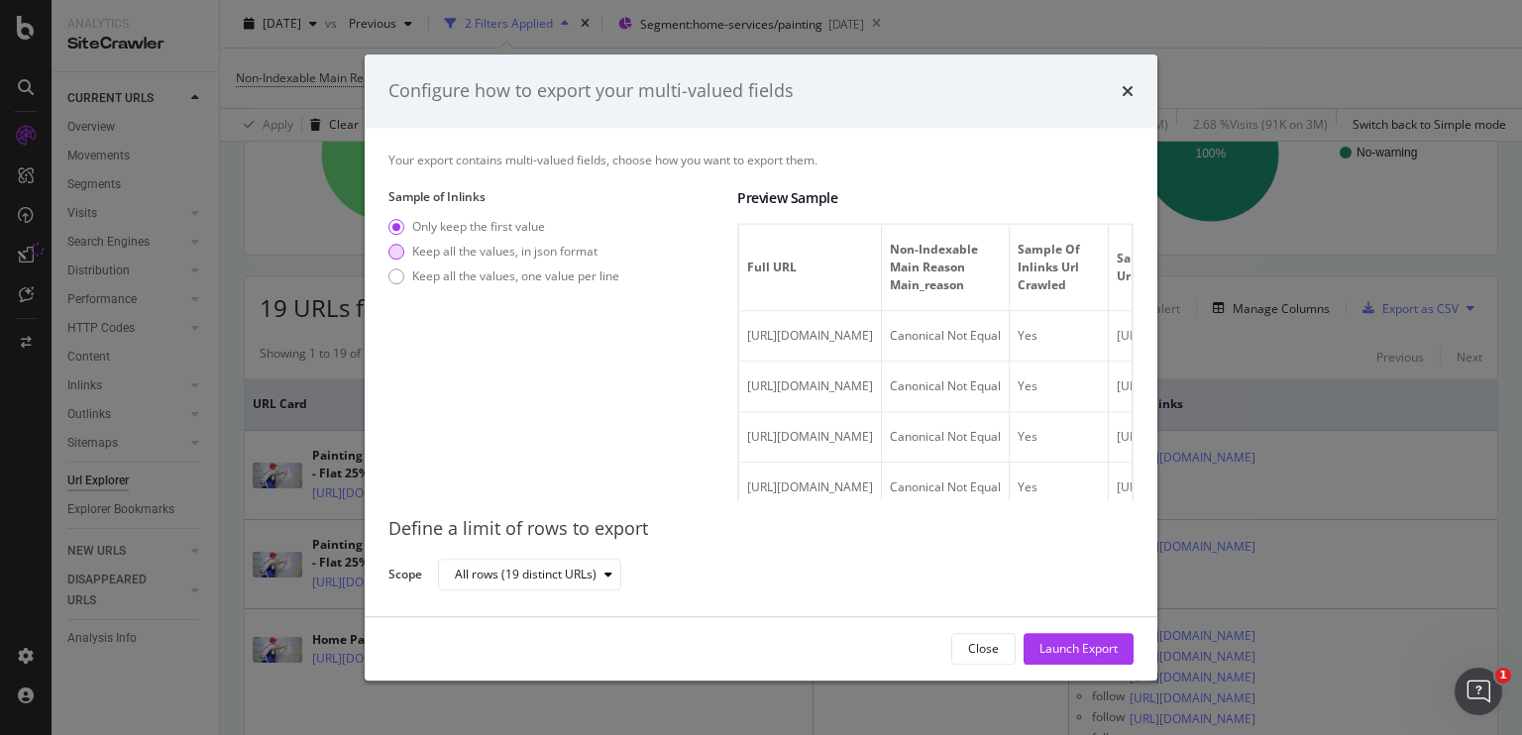
click at [394, 251] on div "Keep all the values, in json format" at bounding box center [397, 252] width 16 height 16
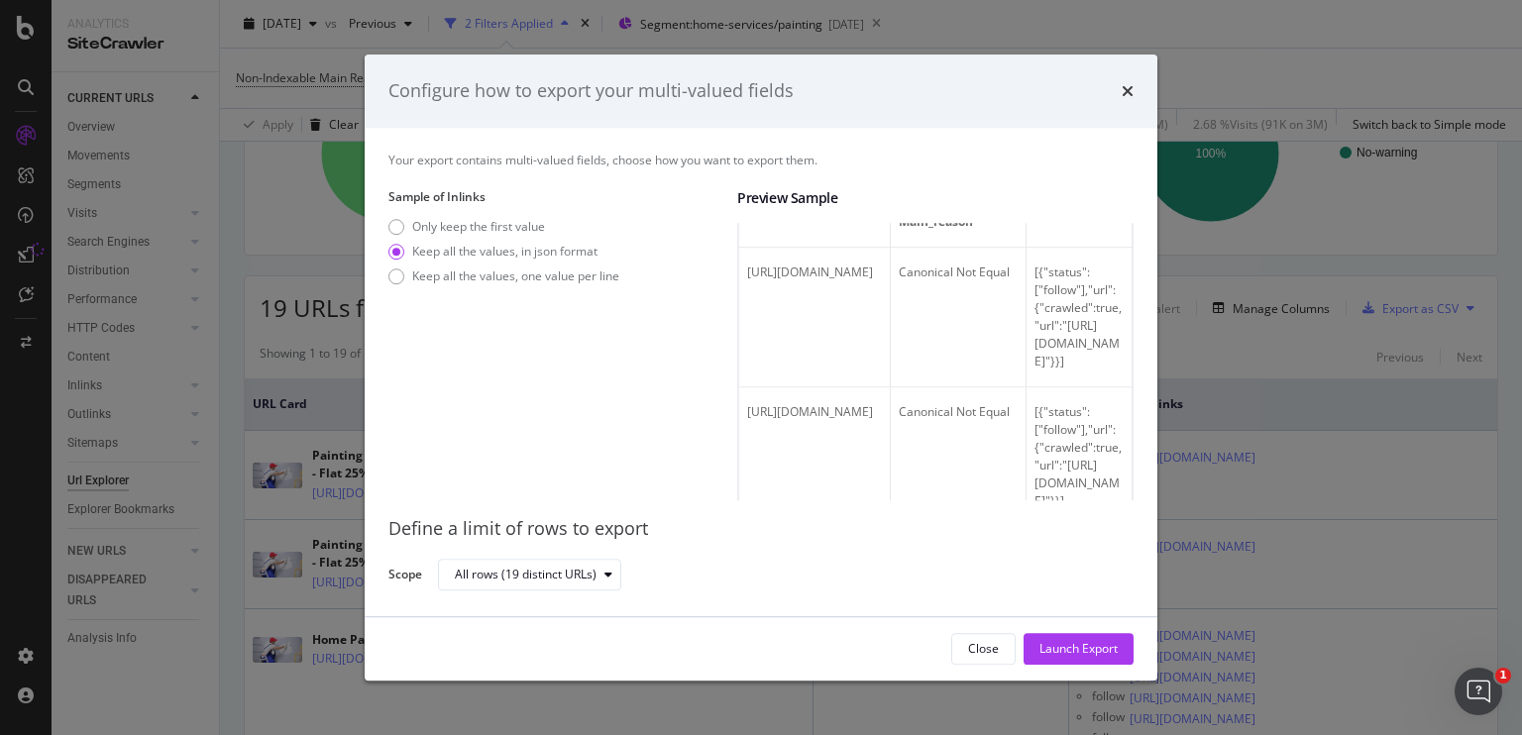
scroll to position [0, 0]
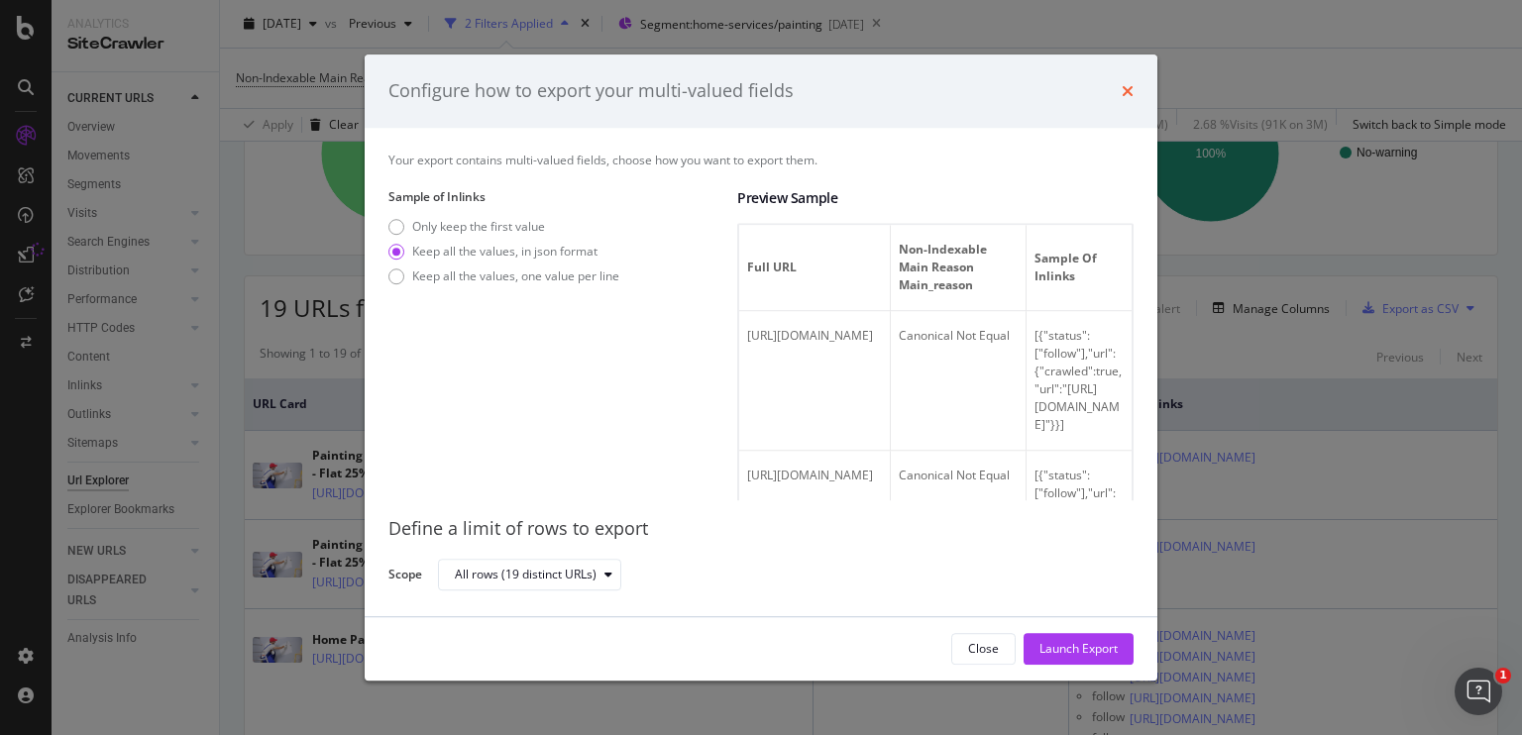
click at [1126, 90] on icon "times" at bounding box center [1128, 91] width 12 height 16
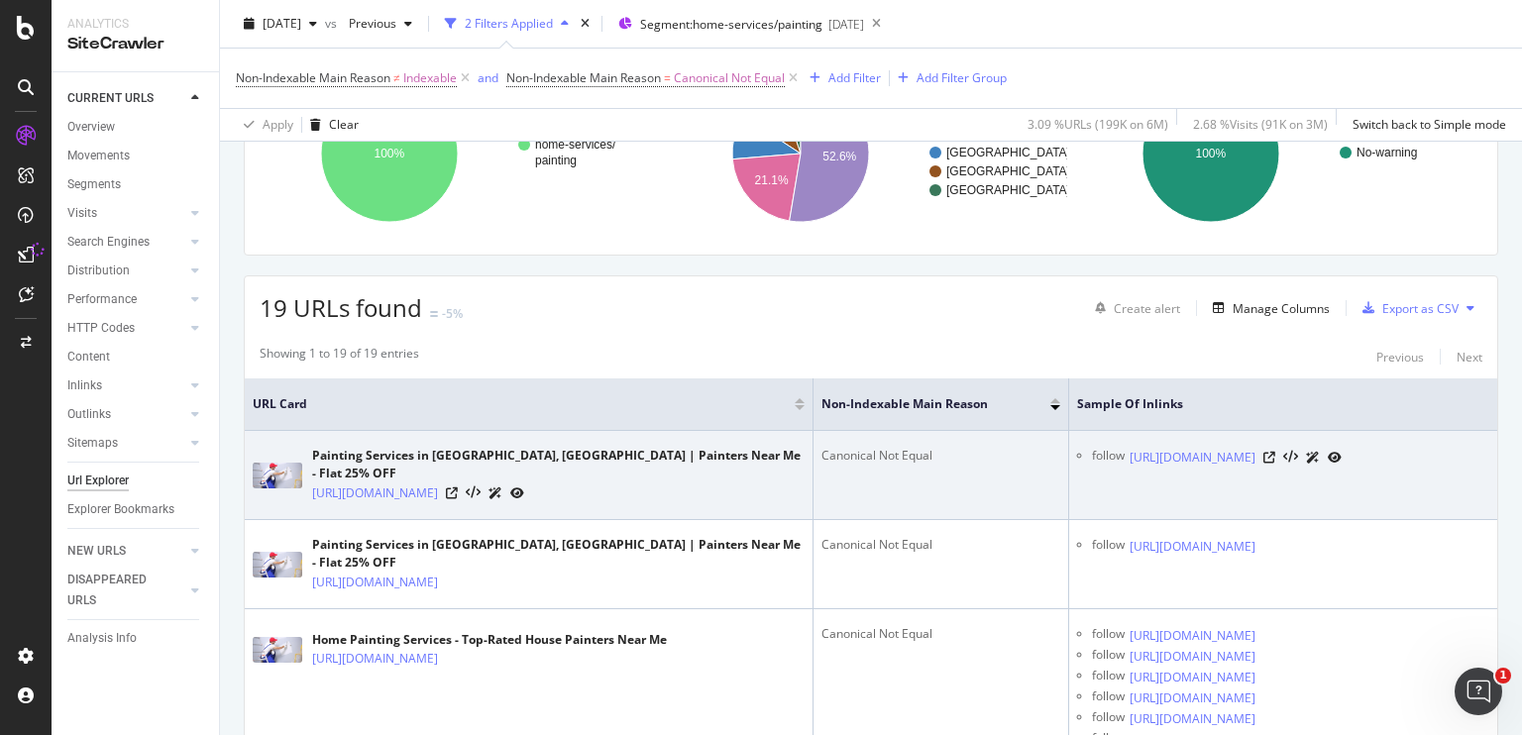
drag, startPoint x: 250, startPoint y: 435, endPoint x: 680, endPoint y: 542, distance: 443.2
click at [680, 520] on td "Painting Services in Bangalore, India | Painters Near Me - Flat 25% OFF https:/…" at bounding box center [529, 475] width 569 height 89
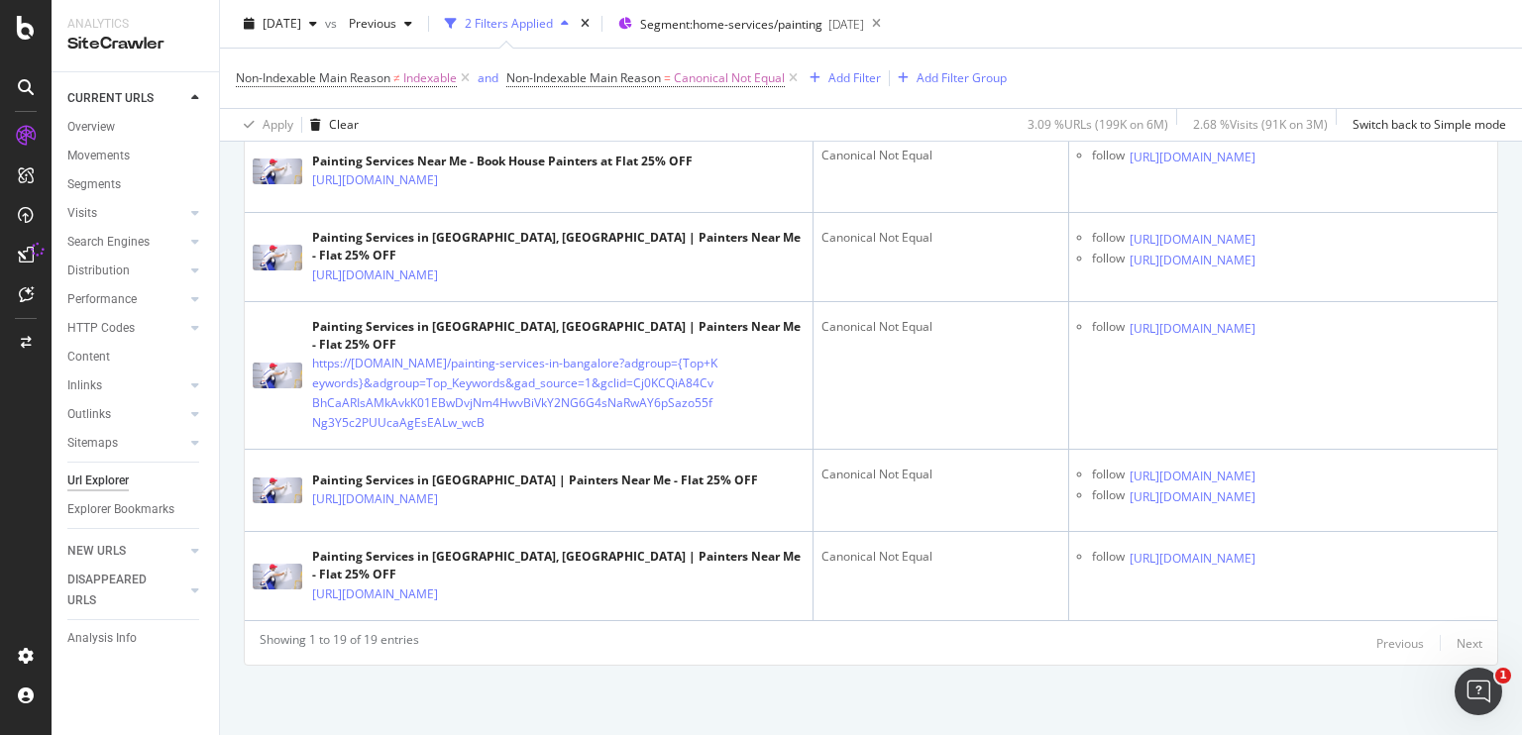
scroll to position [18020, 0]
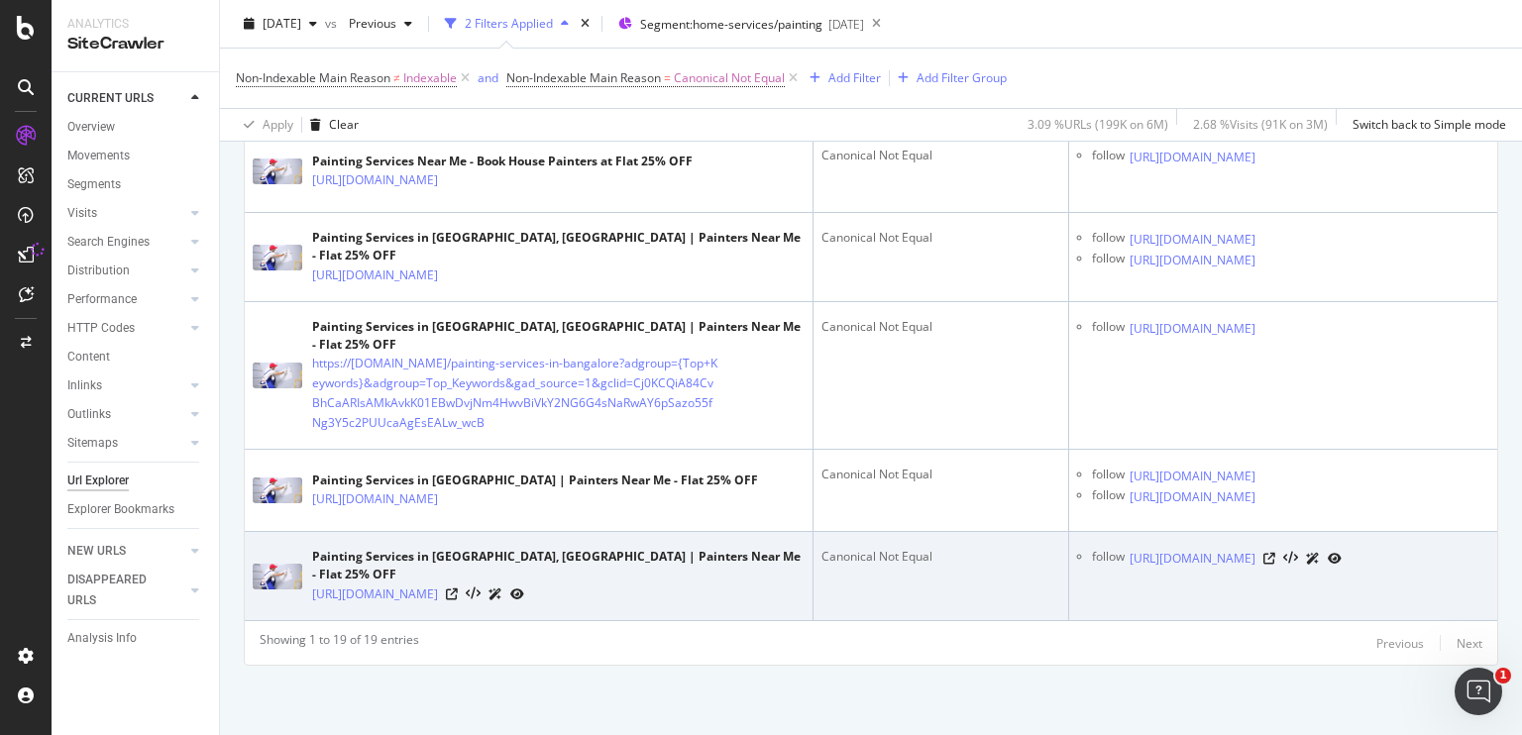
click at [1447, 593] on td "follow https://www.nobroker.in/blog/painting-wood-furniture/" at bounding box center [1283, 576] width 428 height 89
copy table "URL Card Non-Indexable Main Reason Sample of Inlinks"
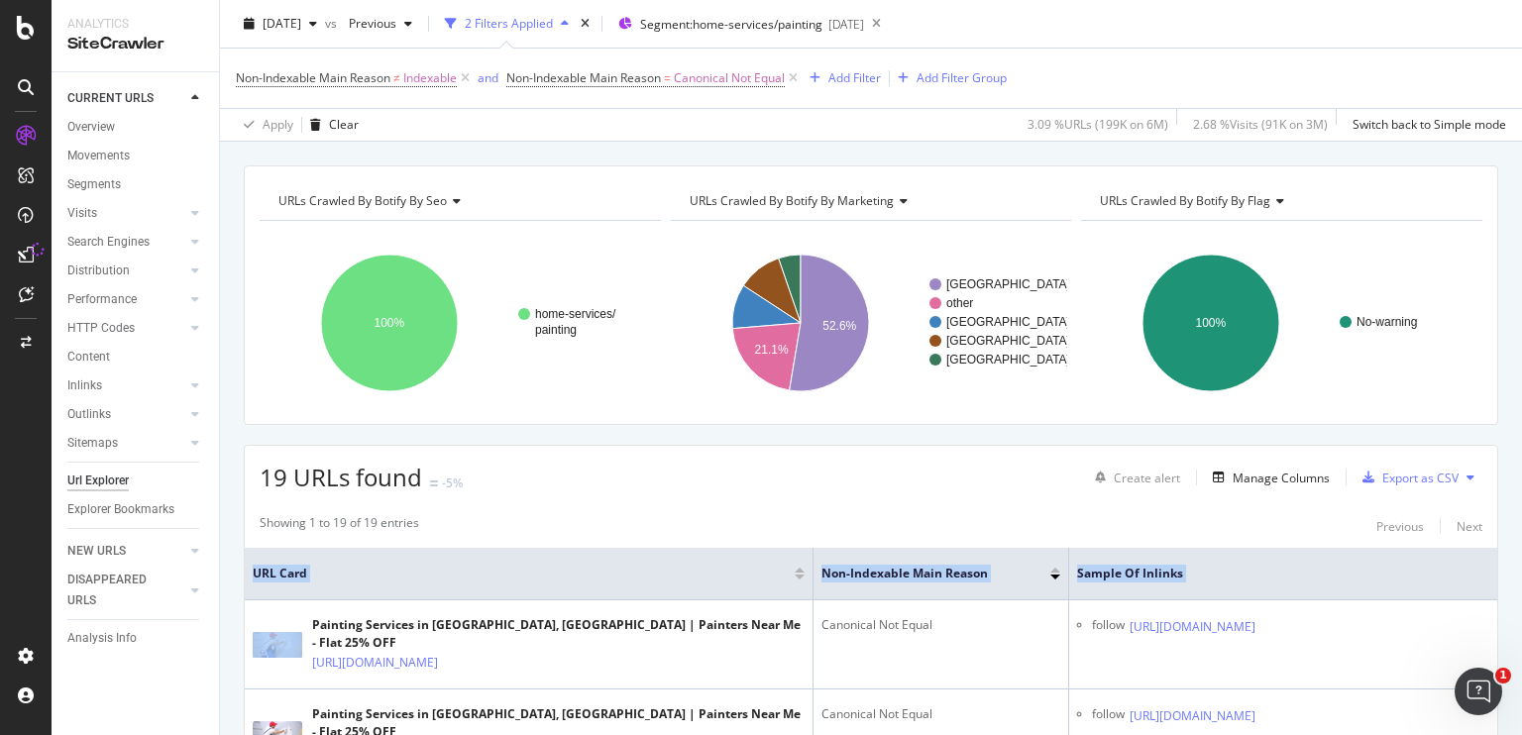
scroll to position [0, 0]
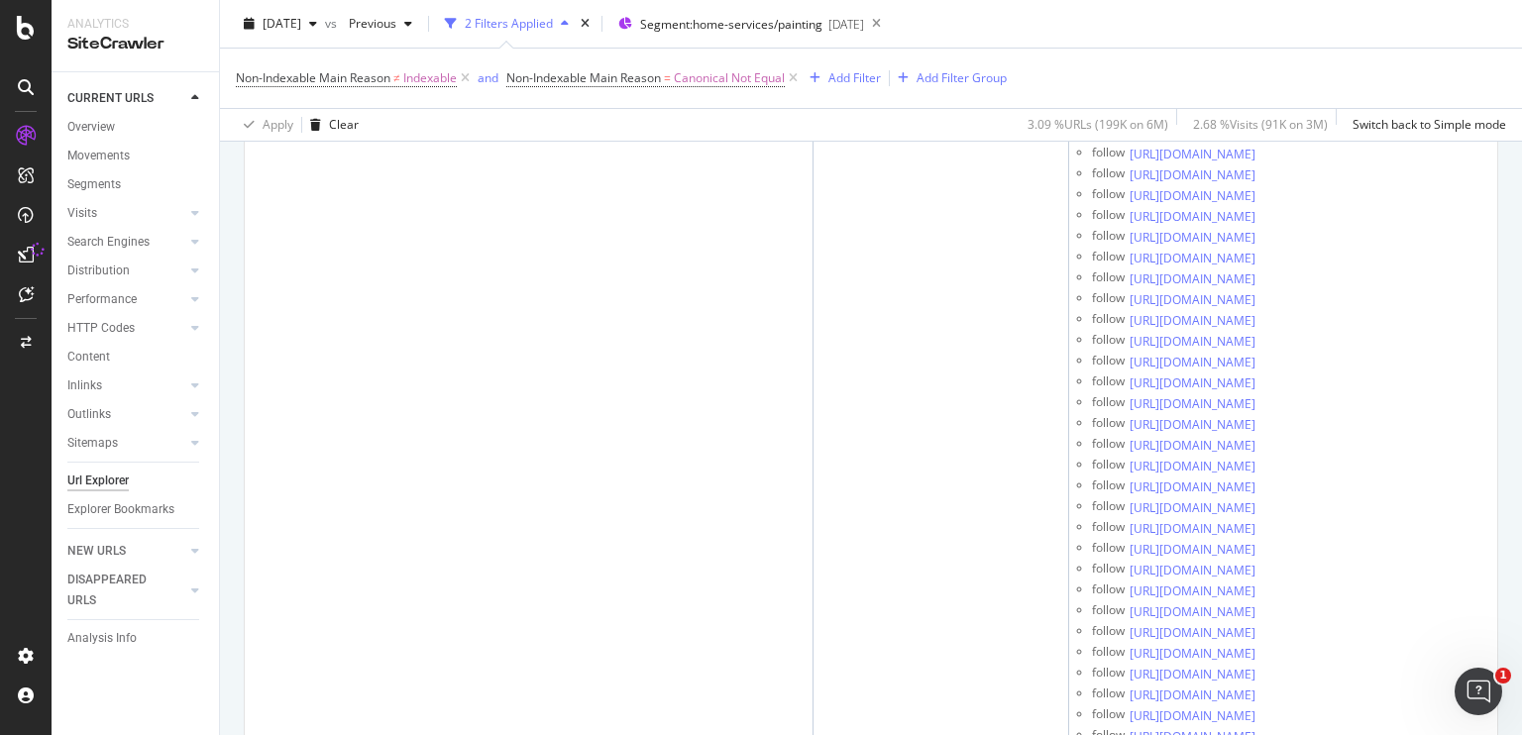
scroll to position [1094, 0]
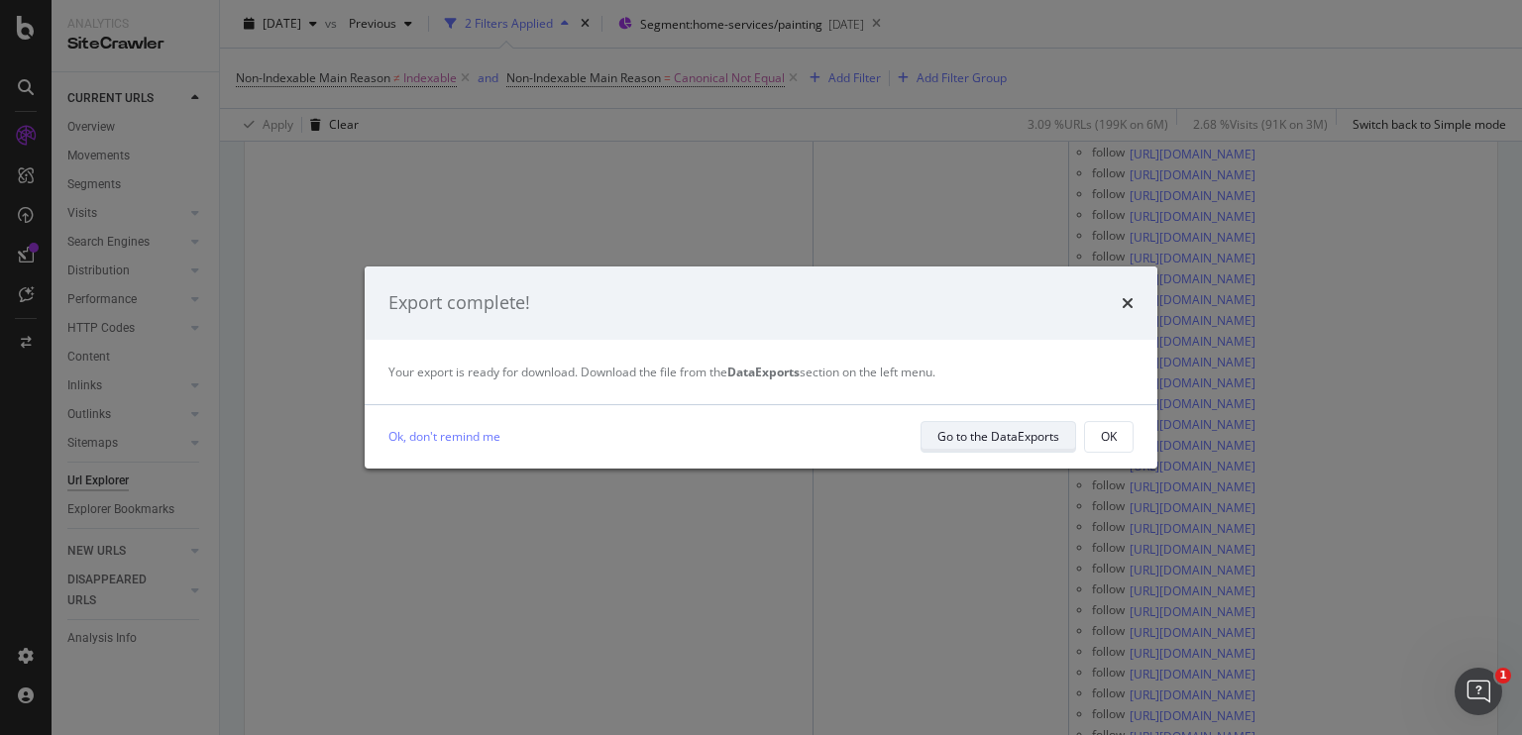
click at [1023, 433] on div "Go to the DataExports" at bounding box center [999, 436] width 122 height 17
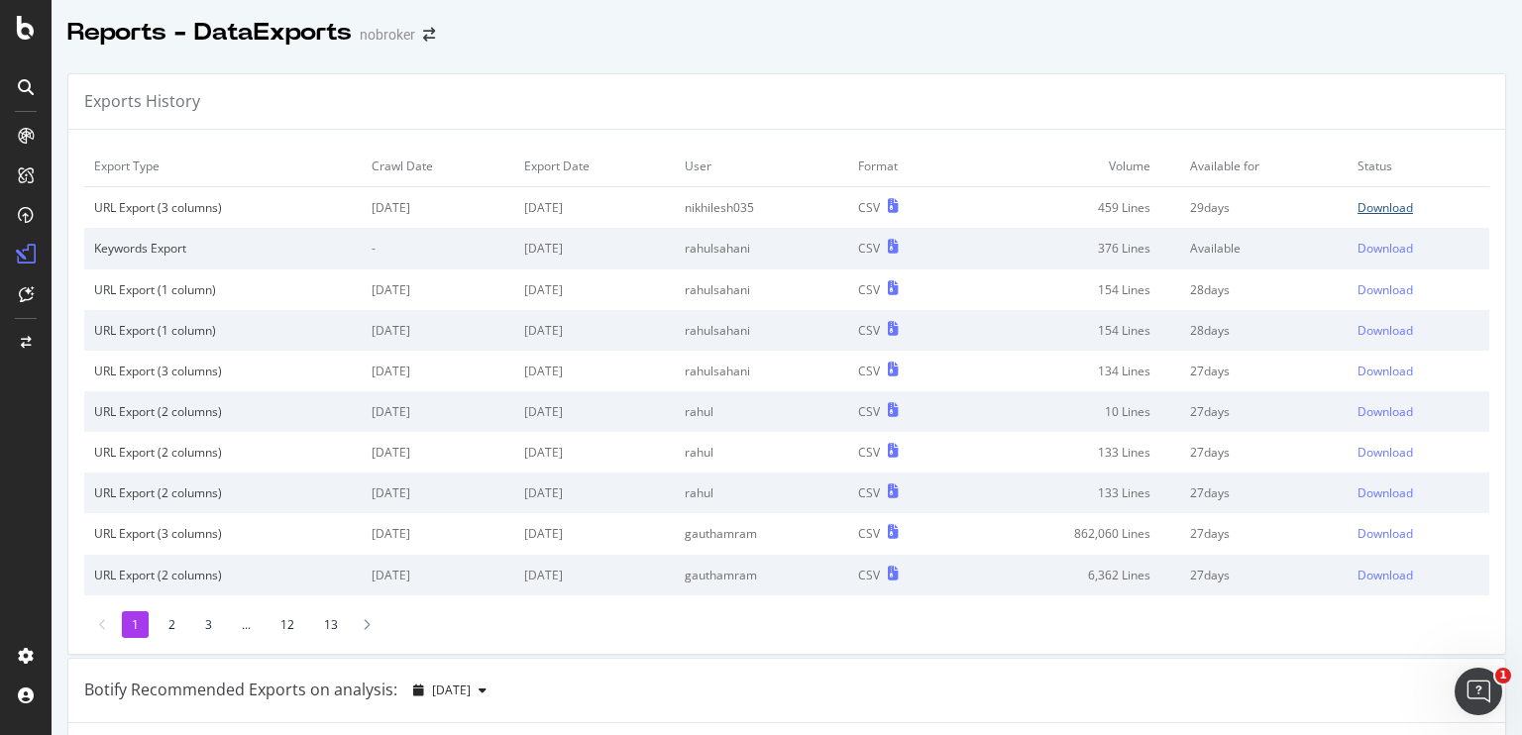
click at [1364, 213] on div "Download" at bounding box center [1386, 207] width 56 height 17
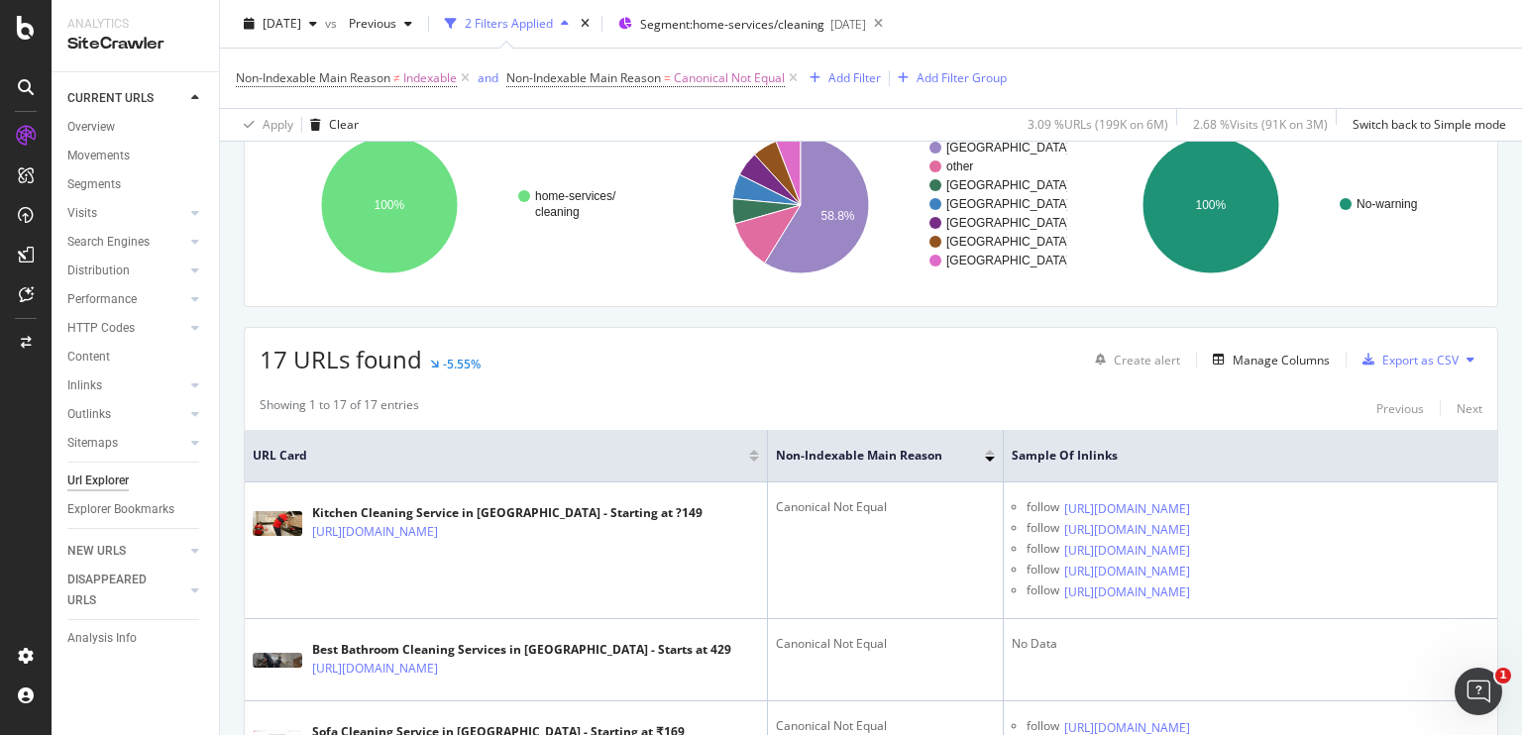
scroll to position [170, 0]
click at [1399, 356] on div "Export as CSV" at bounding box center [1421, 358] width 76 height 17
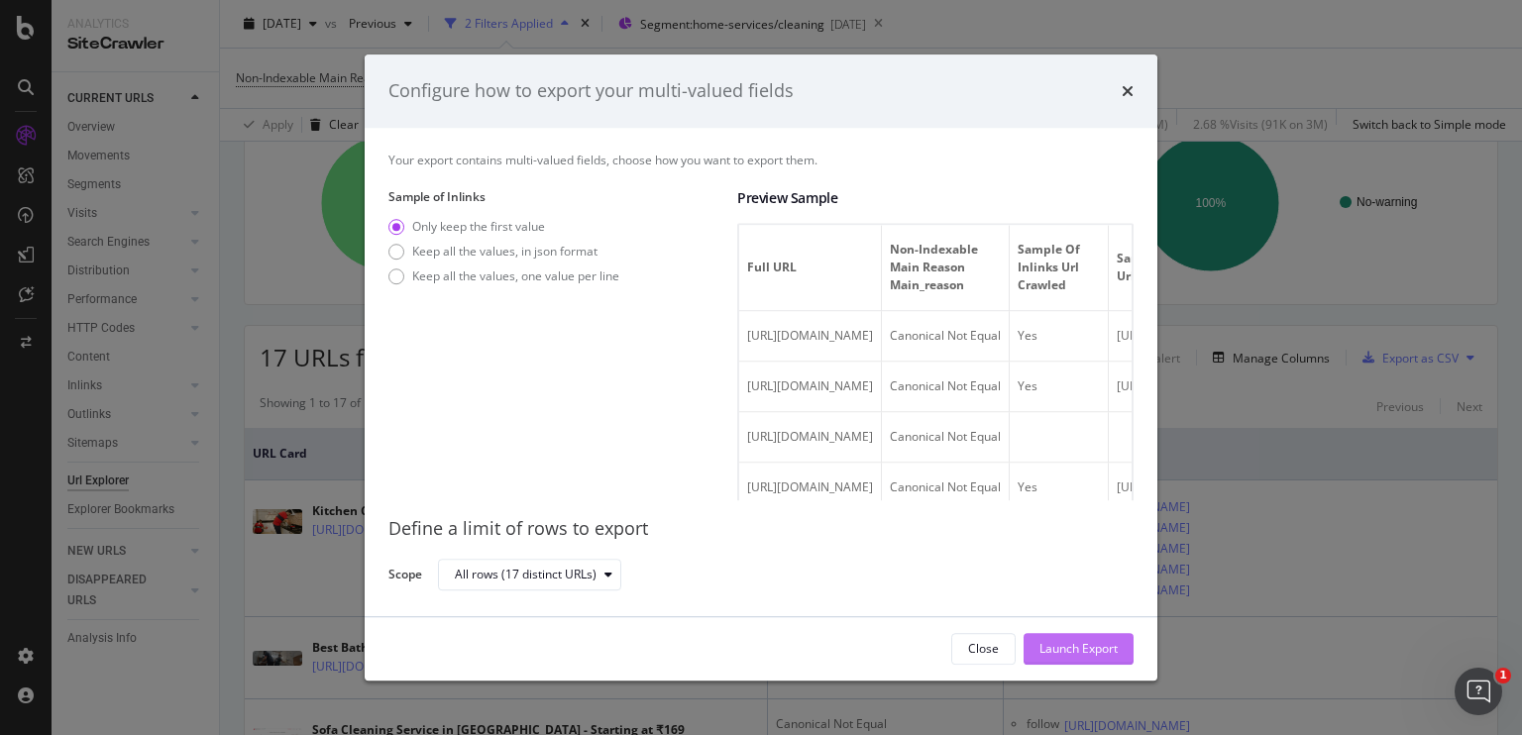
click at [1058, 657] on div "Launch Export" at bounding box center [1079, 648] width 78 height 17
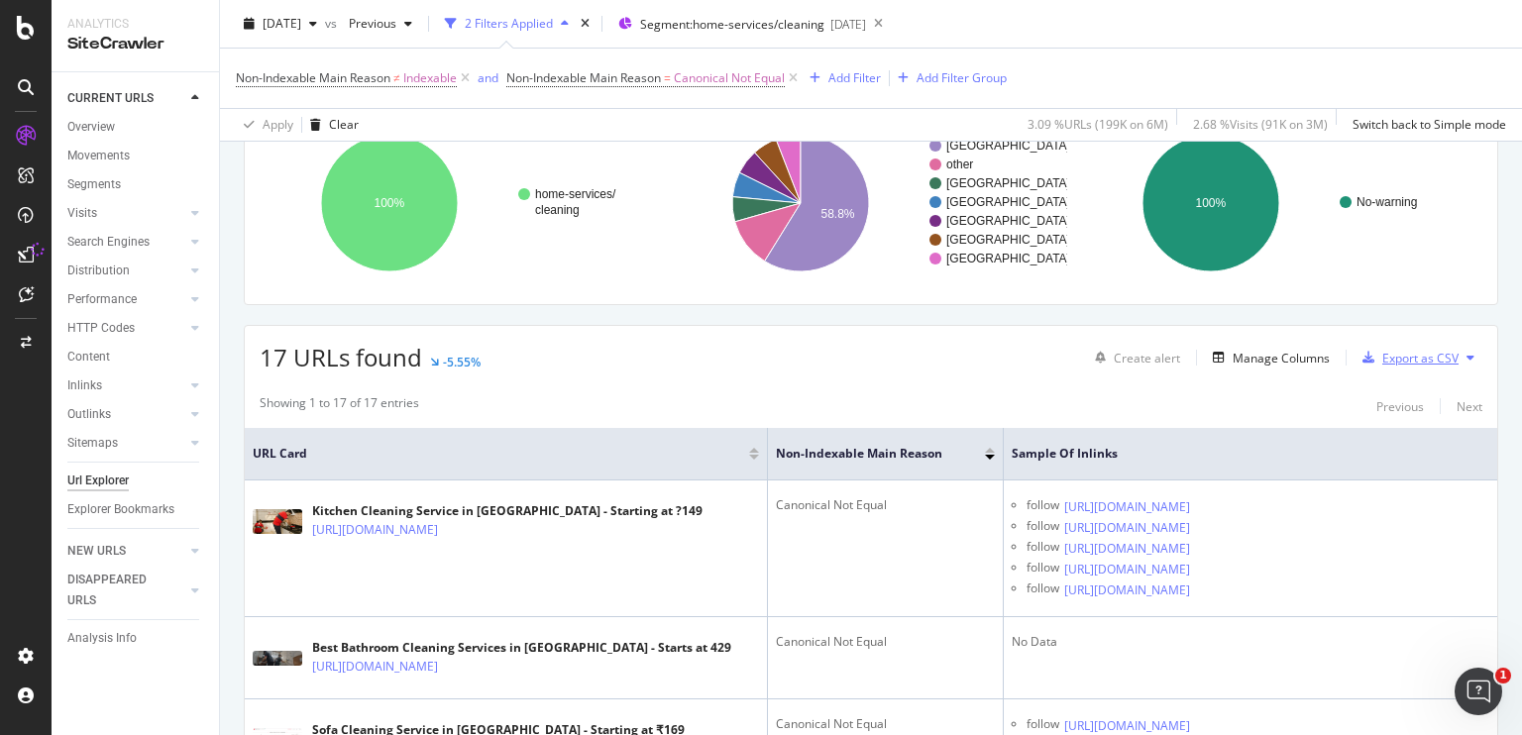
scroll to position [0, 0]
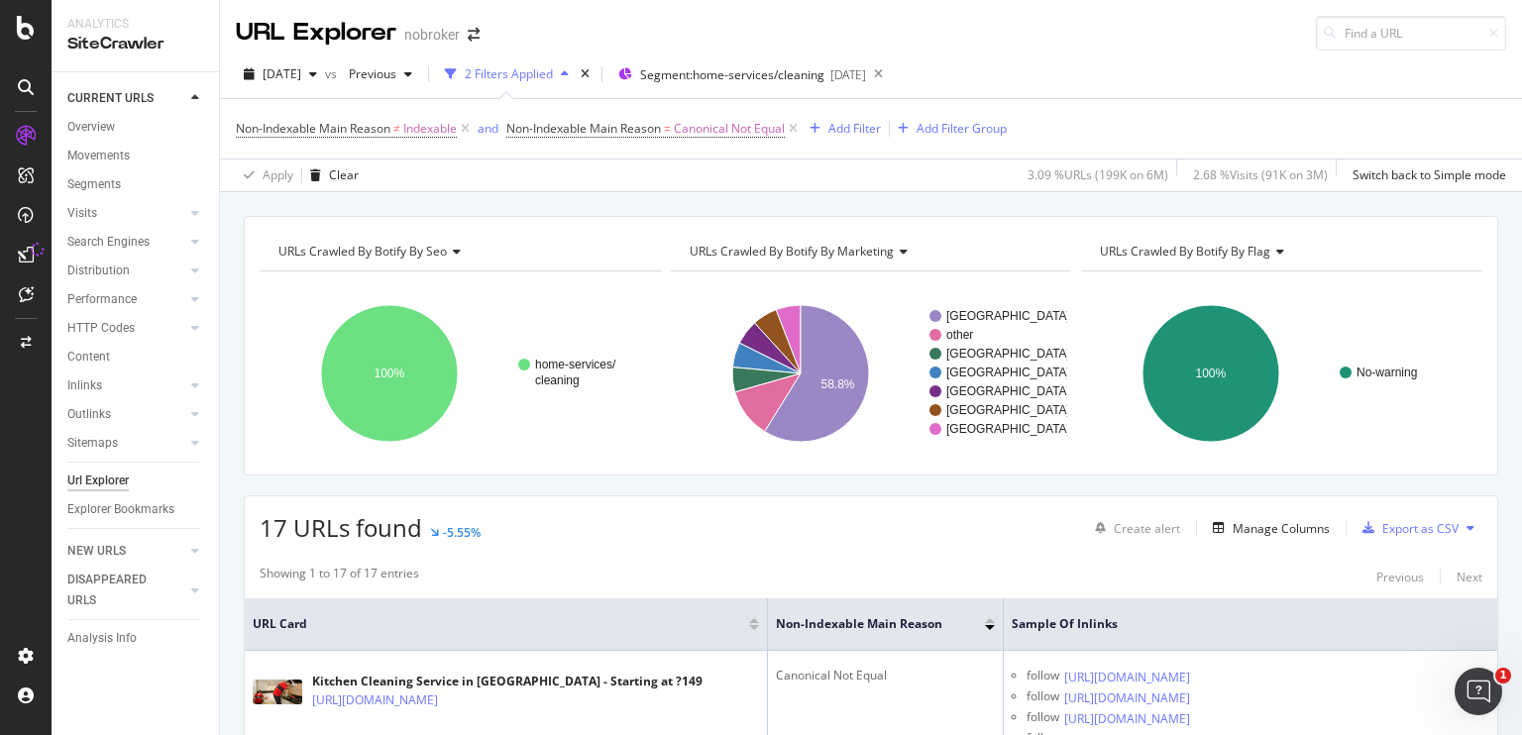
click at [519, 278] on div "home-services/ cleaning 100% seo Crawled URLs home-services/cleaning 17 cleaning" at bounding box center [460, 366] width 401 height 188
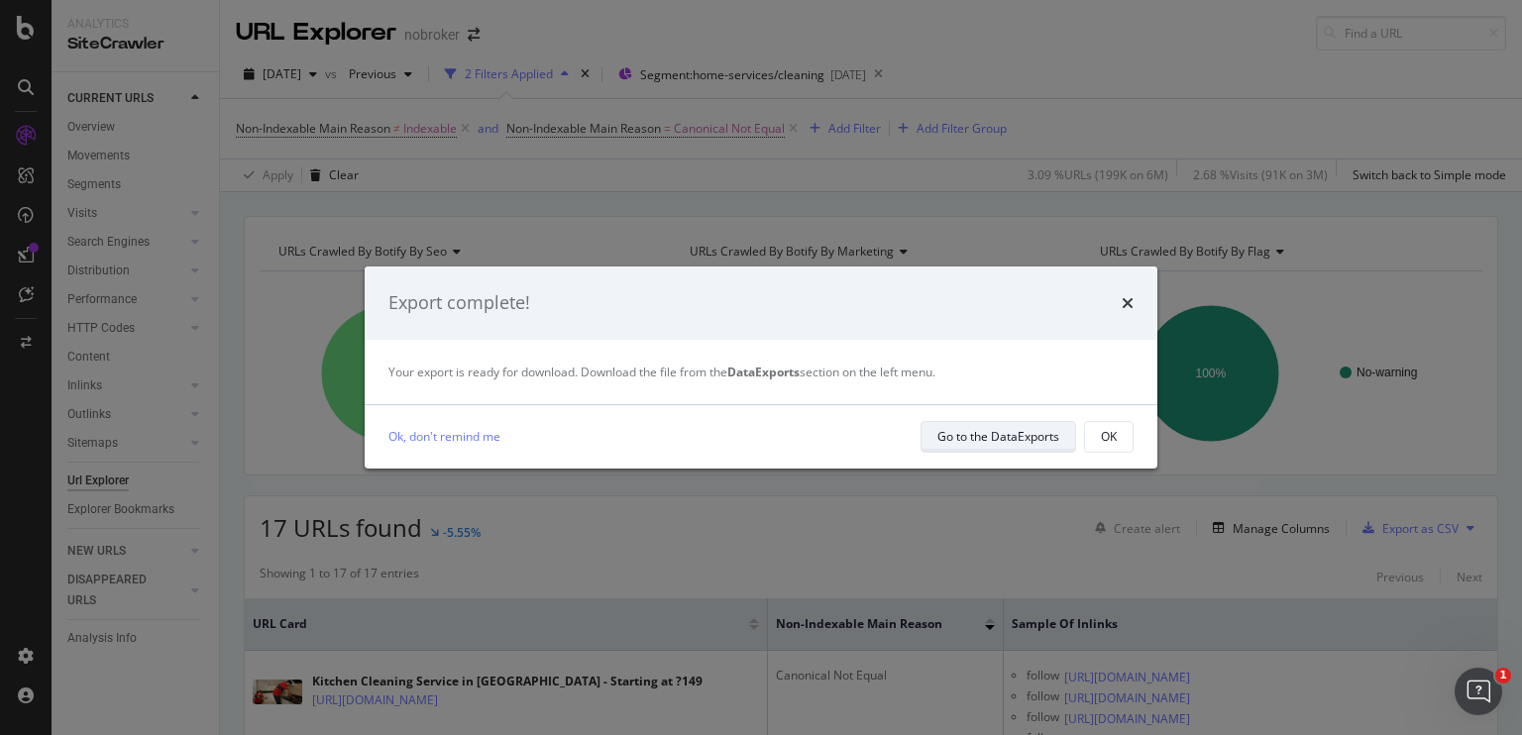
click at [986, 435] on div "Go to the DataExports" at bounding box center [999, 436] width 122 height 17
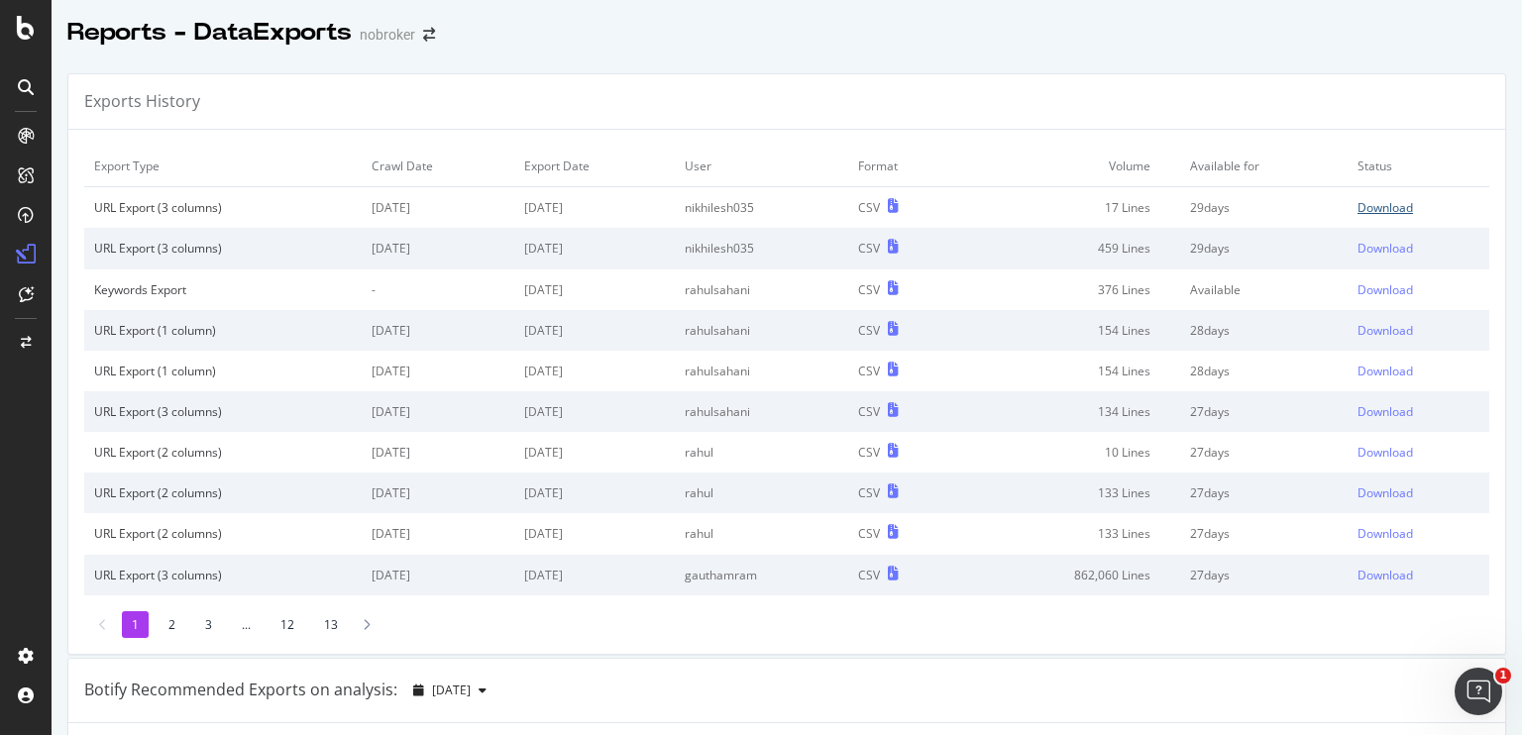
click at [1360, 211] on div "Download" at bounding box center [1386, 207] width 56 height 17
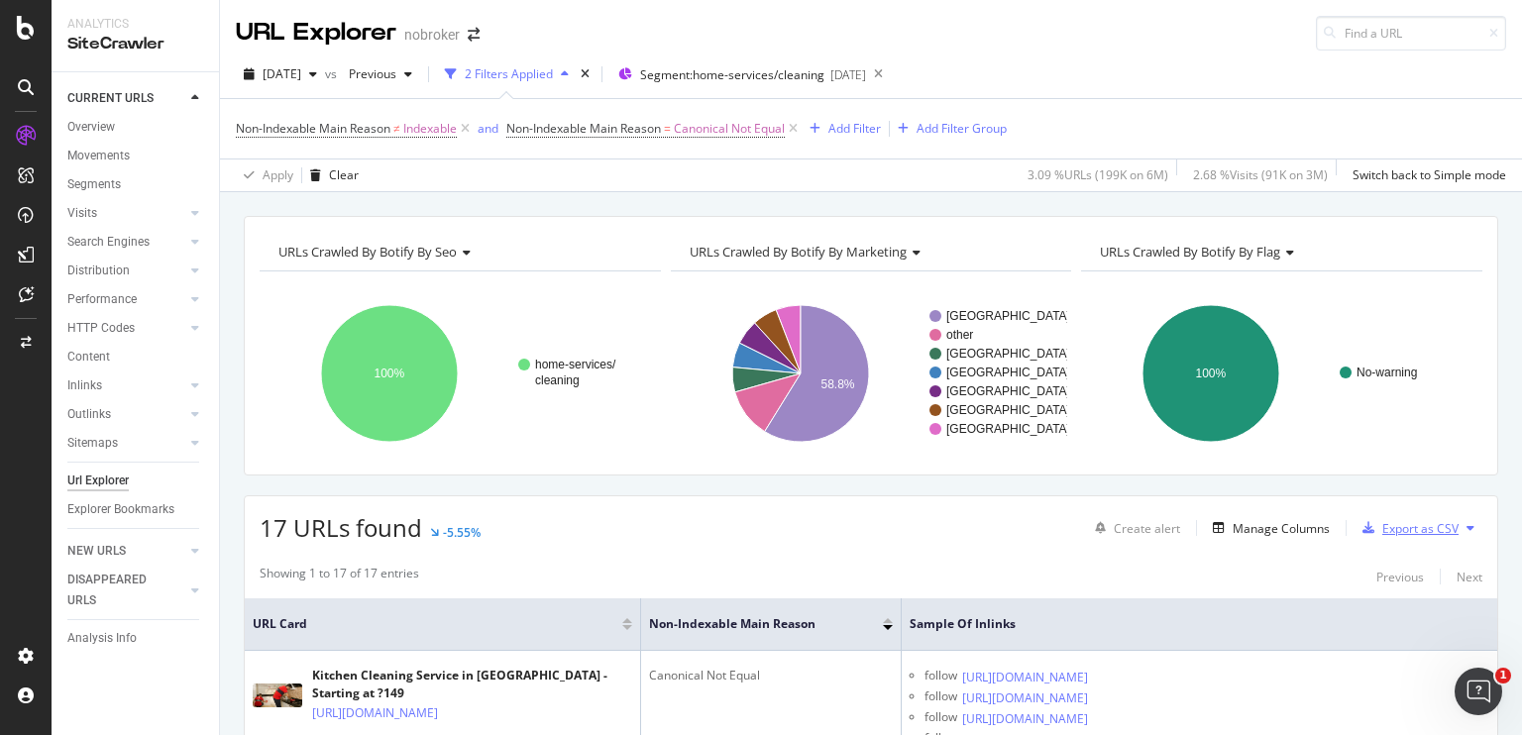
click at [1391, 523] on div "Export as CSV" at bounding box center [1421, 528] width 76 height 17
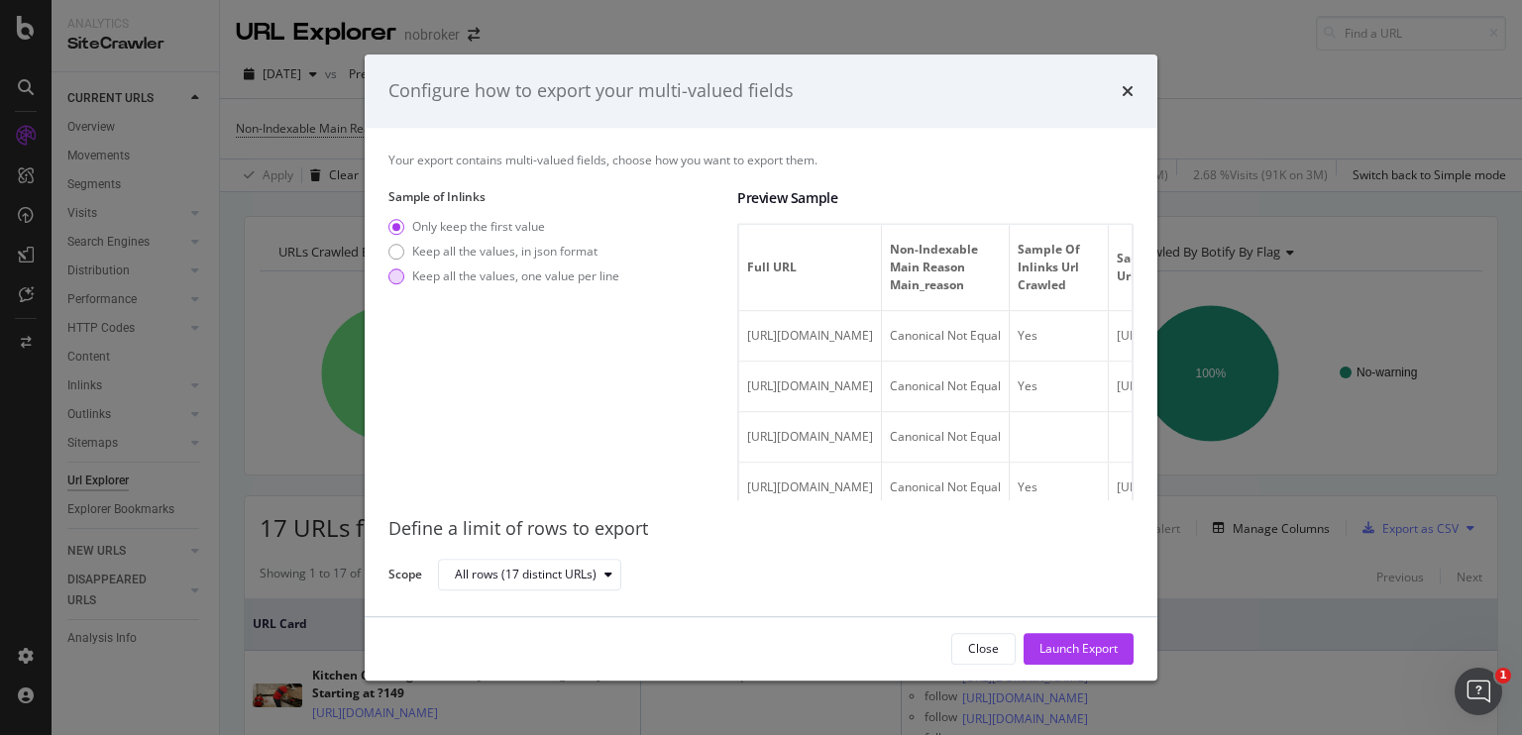
click at [398, 284] on div "modal" at bounding box center [397, 277] width 16 height 16
click at [1073, 638] on div "Launch Export" at bounding box center [1079, 649] width 78 height 30
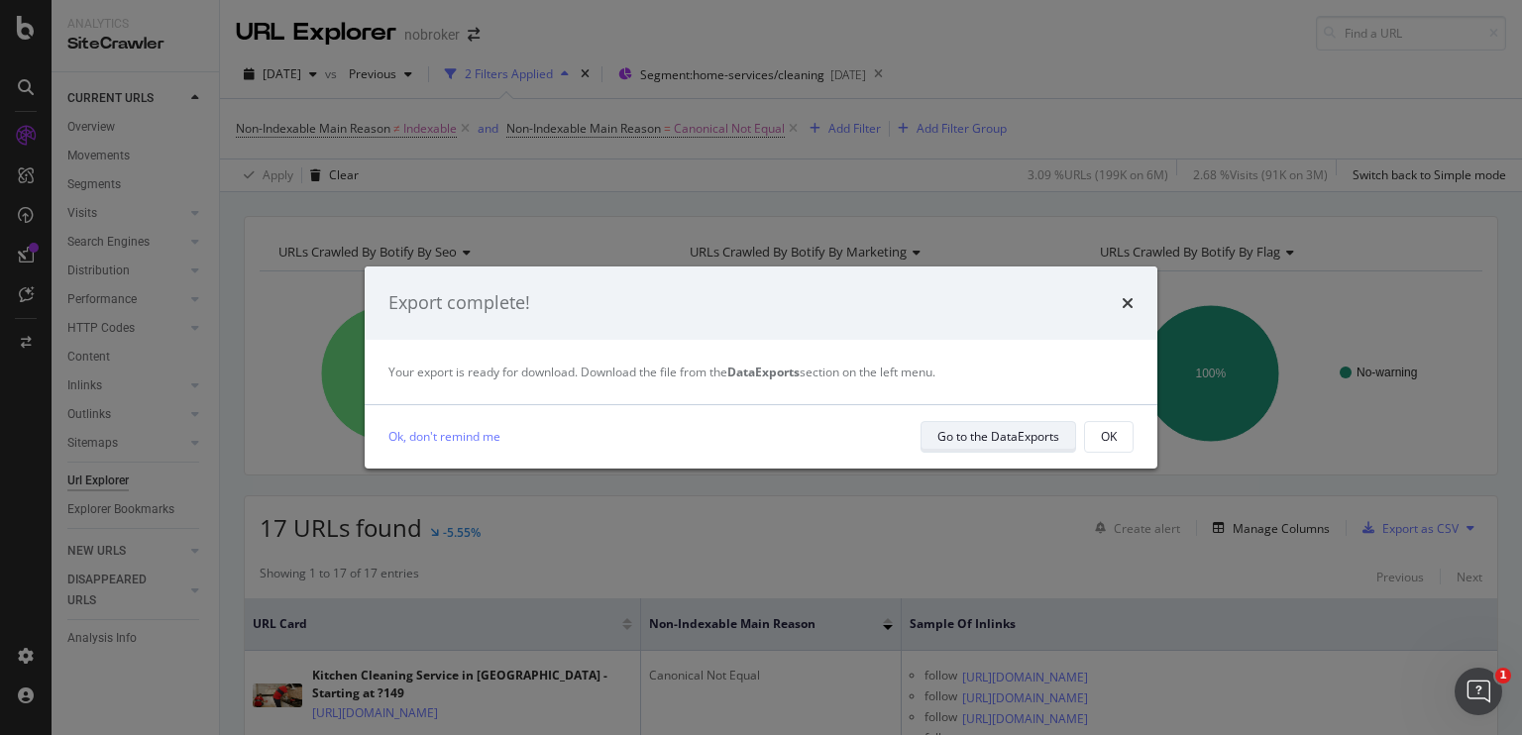
click at [972, 435] on div "Go to the DataExports" at bounding box center [999, 436] width 122 height 17
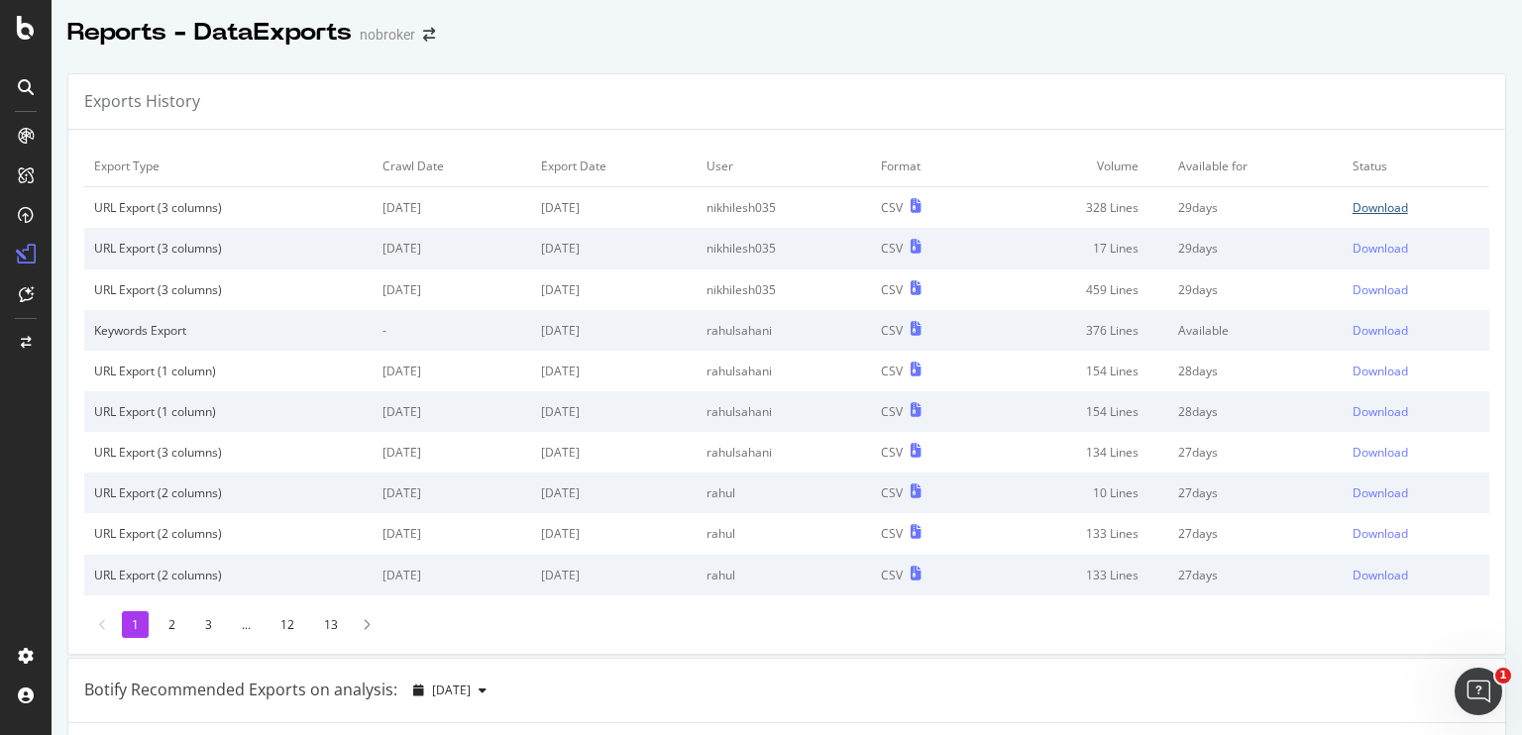
click at [1353, 205] on div "Download" at bounding box center [1381, 207] width 56 height 17
